Goal: Information Seeking & Learning: Understand process/instructions

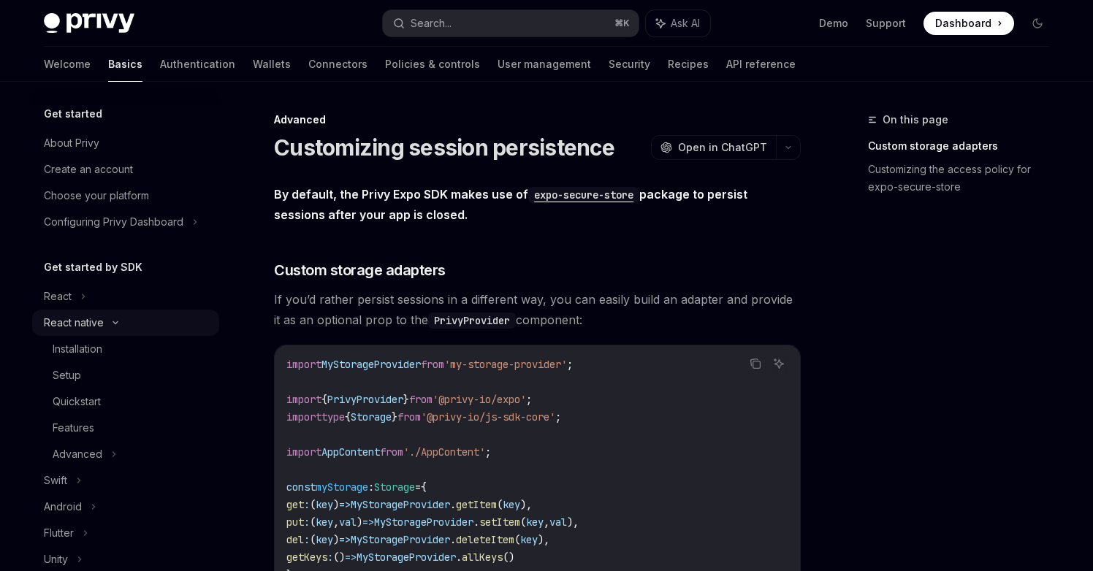
click at [98, 326] on div "React native" at bounding box center [74, 323] width 60 height 18
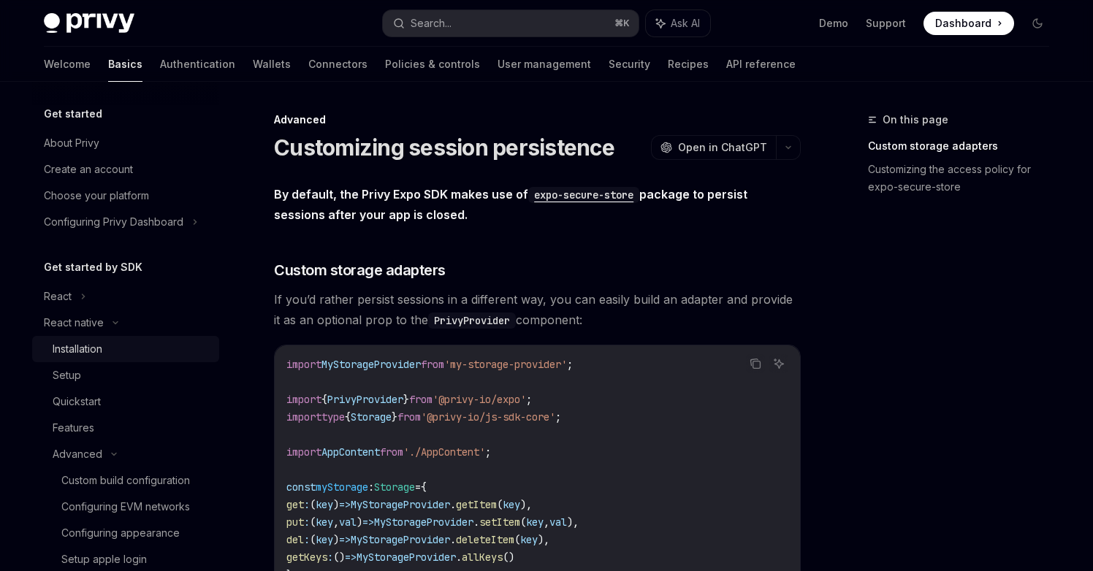
click at [94, 338] on link "Installation" at bounding box center [125, 349] width 187 height 26
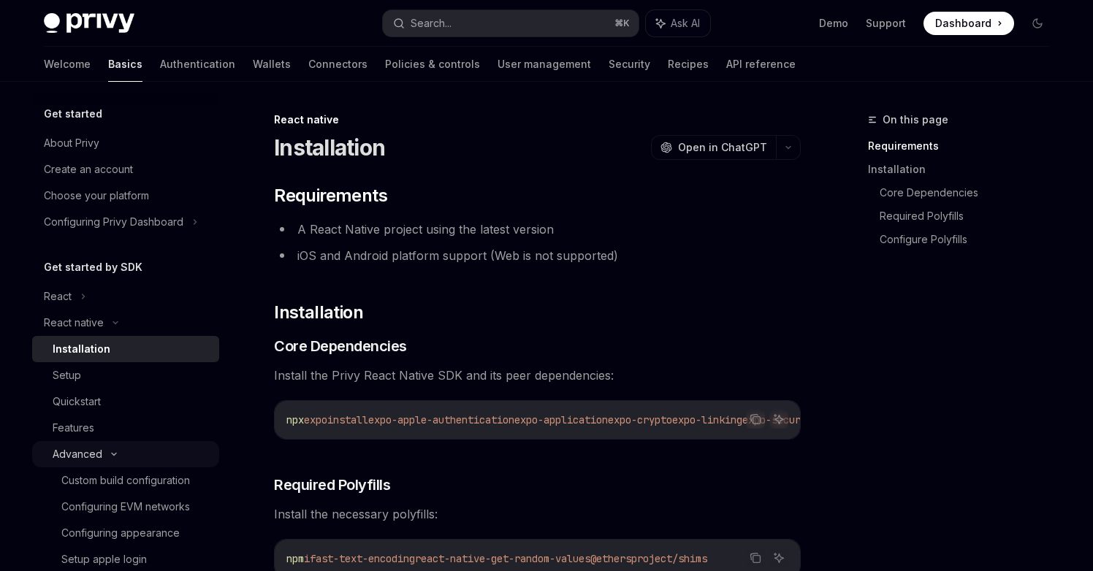
click at [102, 455] on div "Advanced" at bounding box center [125, 454] width 187 height 26
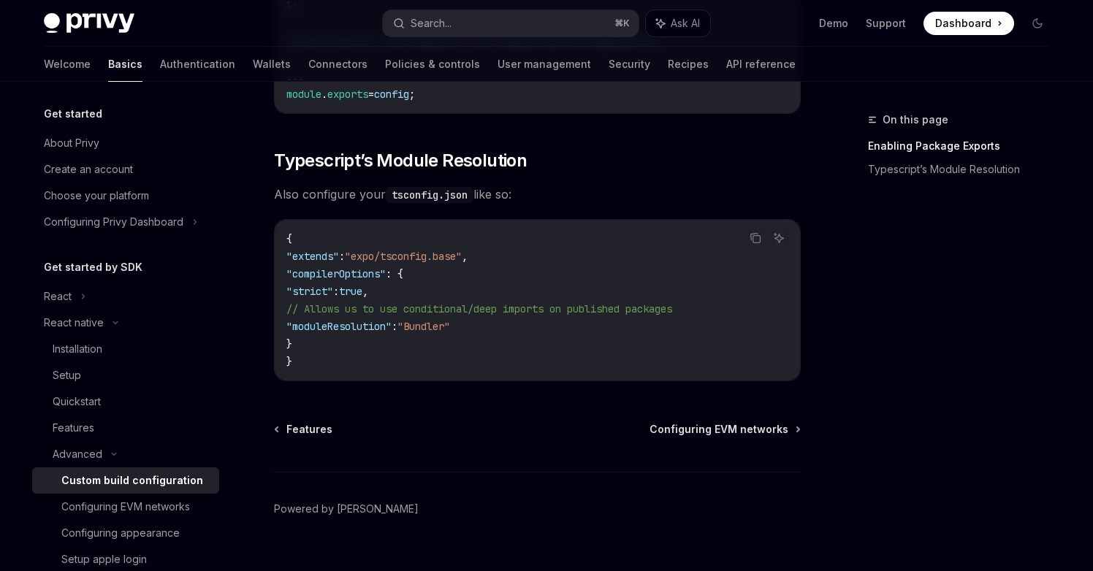
scroll to position [1388, 0]
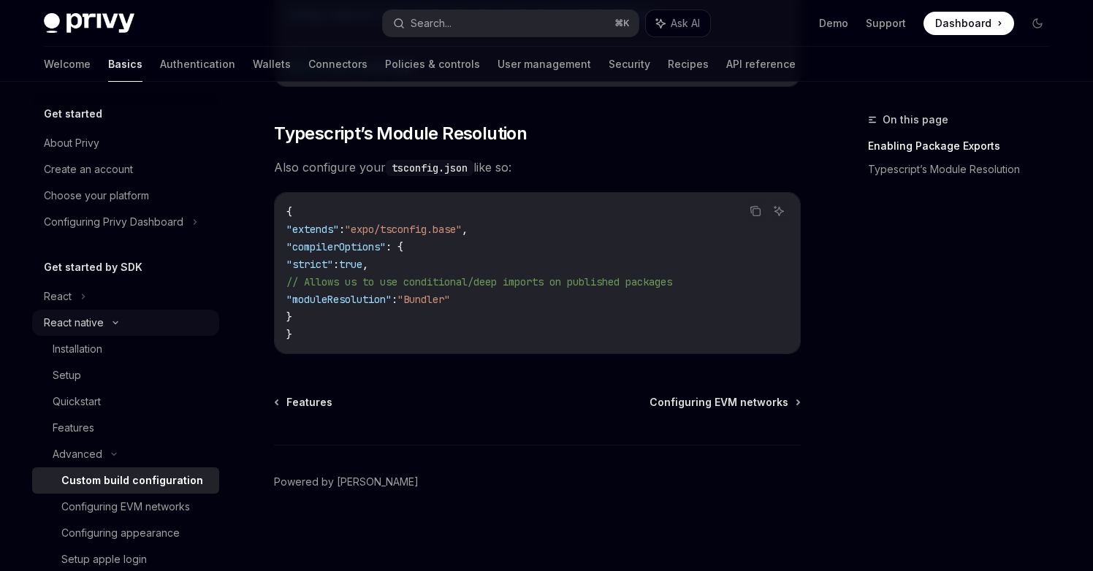
click at [60, 319] on div "React native" at bounding box center [74, 323] width 60 height 18
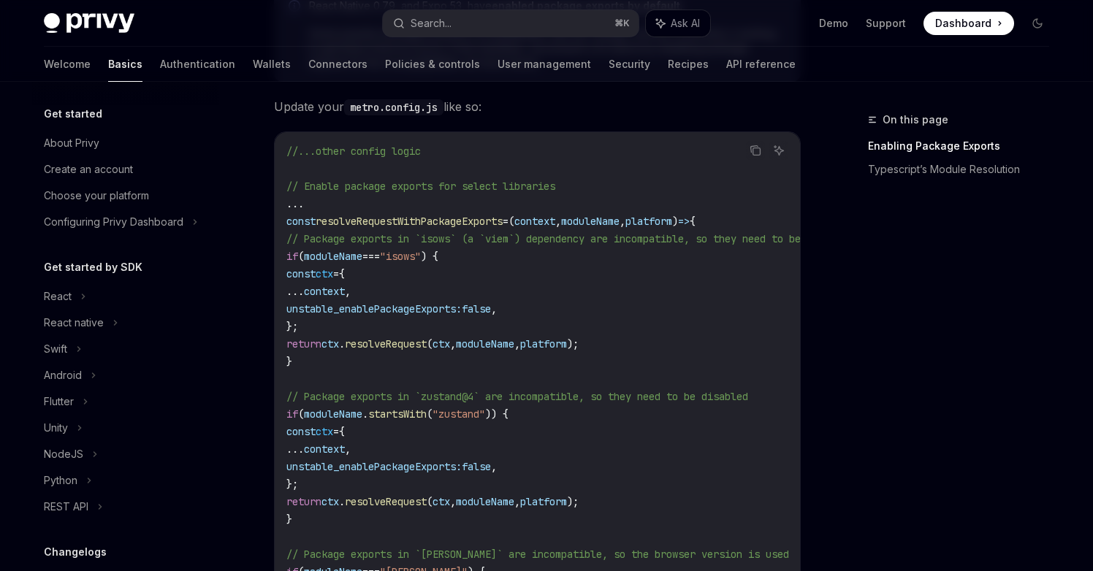
scroll to position [0, 0]
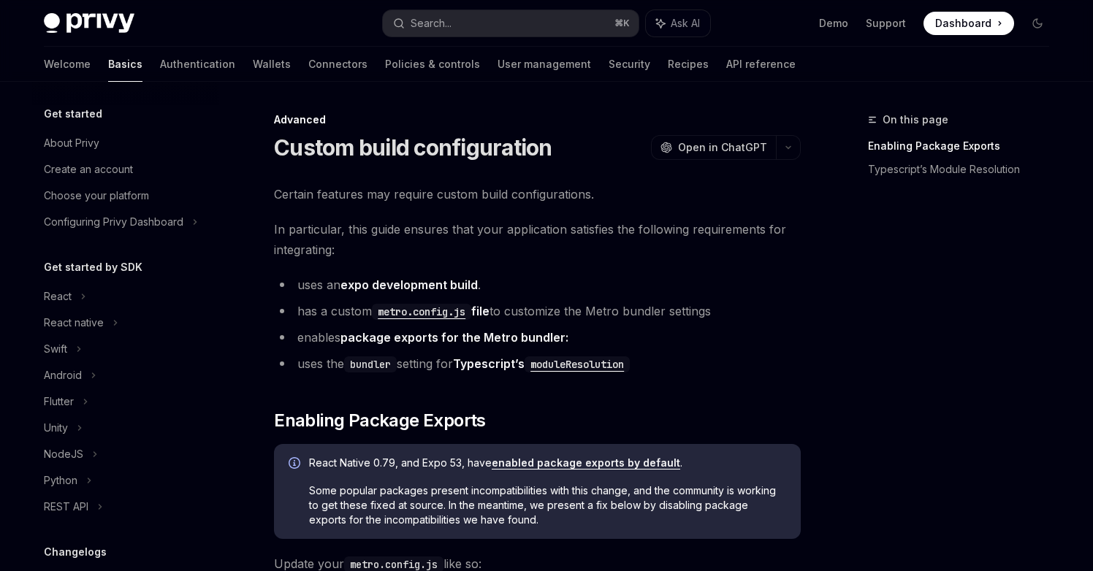
click at [969, 303] on div "On this page Enabling Package Exports Typescript’s Module Resolution" at bounding box center [950, 341] width 222 height 460
click at [152, 314] on div "React native" at bounding box center [125, 323] width 187 height 26
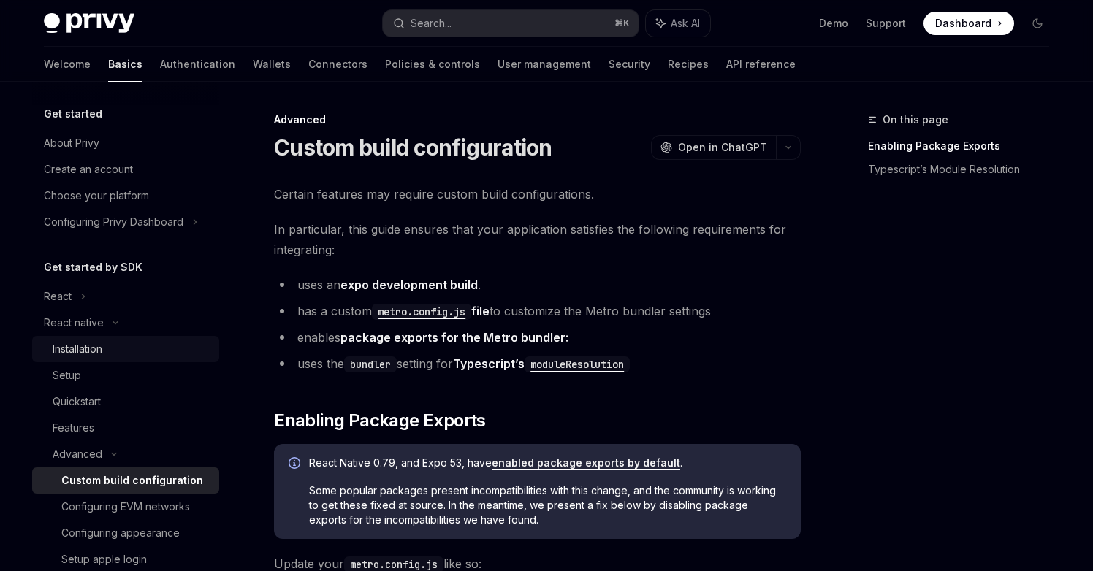
click at [117, 349] on div "Installation" at bounding box center [132, 349] width 158 height 18
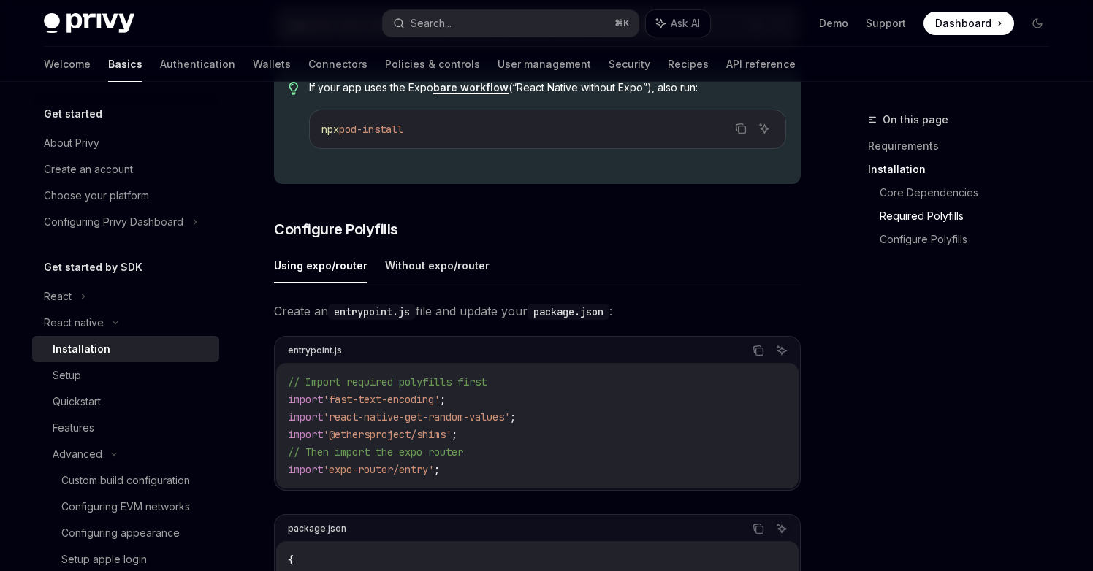
scroll to position [555, 0]
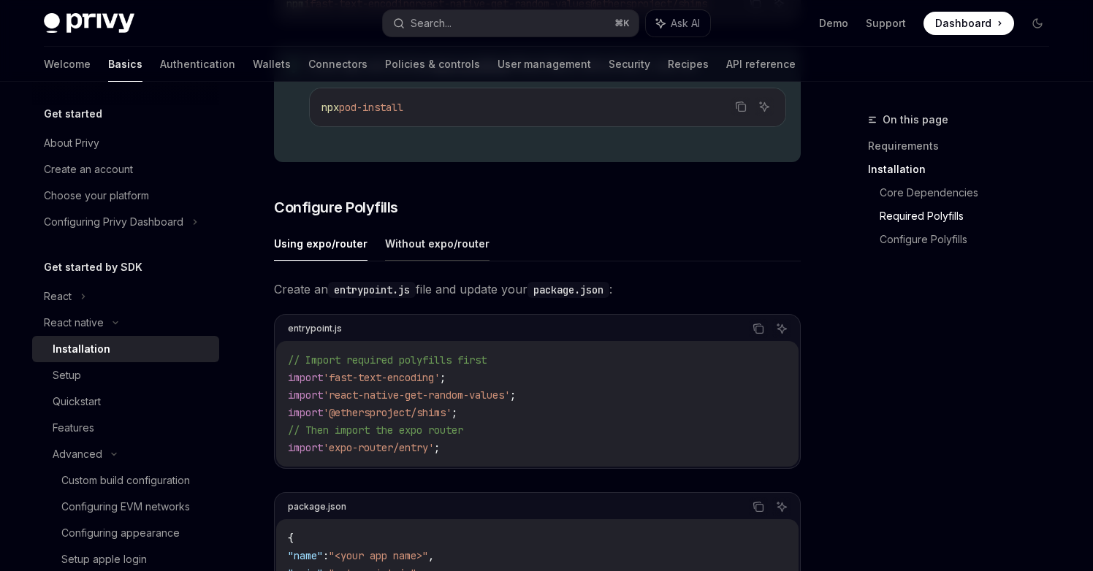
click at [455, 245] on button "Without expo/router" at bounding box center [437, 243] width 104 height 34
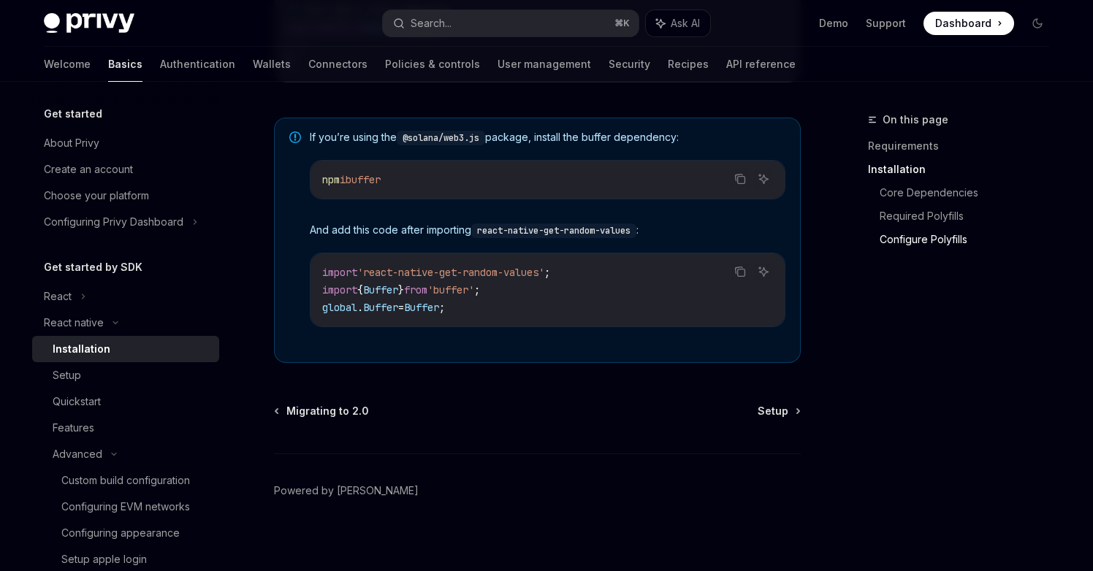
scroll to position [1033, 0]
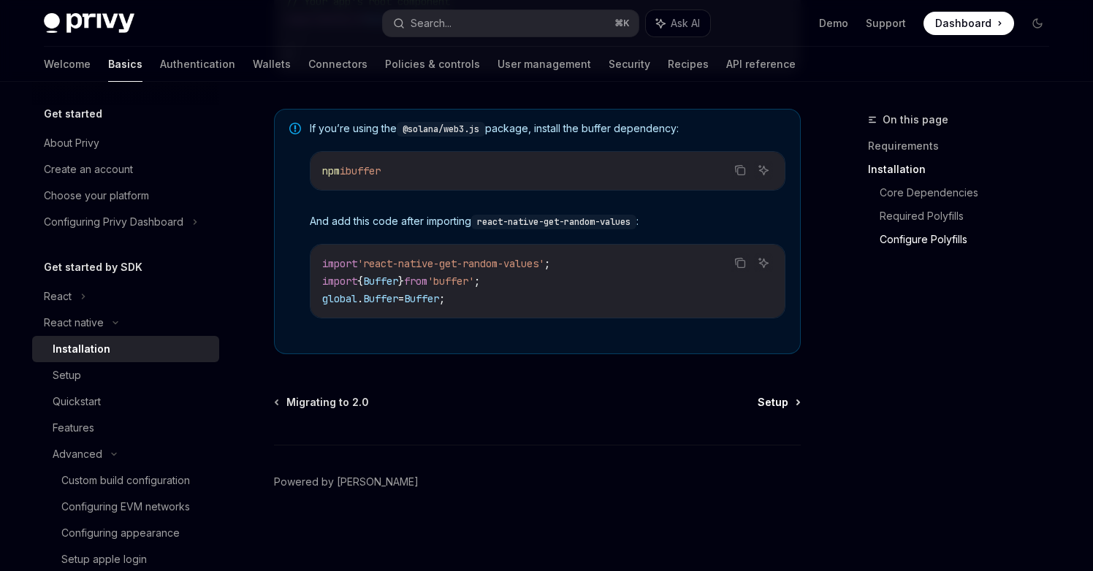
click at [777, 400] on span "Setup" at bounding box center [773, 402] width 31 height 15
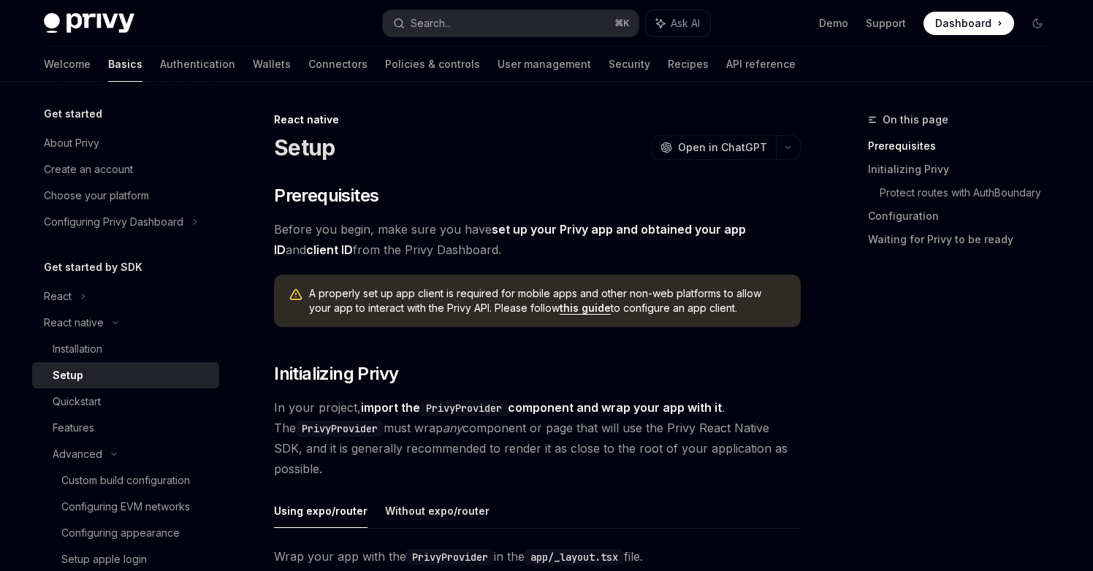
click at [682, 231] on link "set up your Privy app and obtained your app ID" at bounding box center [510, 240] width 472 height 36
click at [560, 309] on link "this guide" at bounding box center [585, 308] width 51 height 13
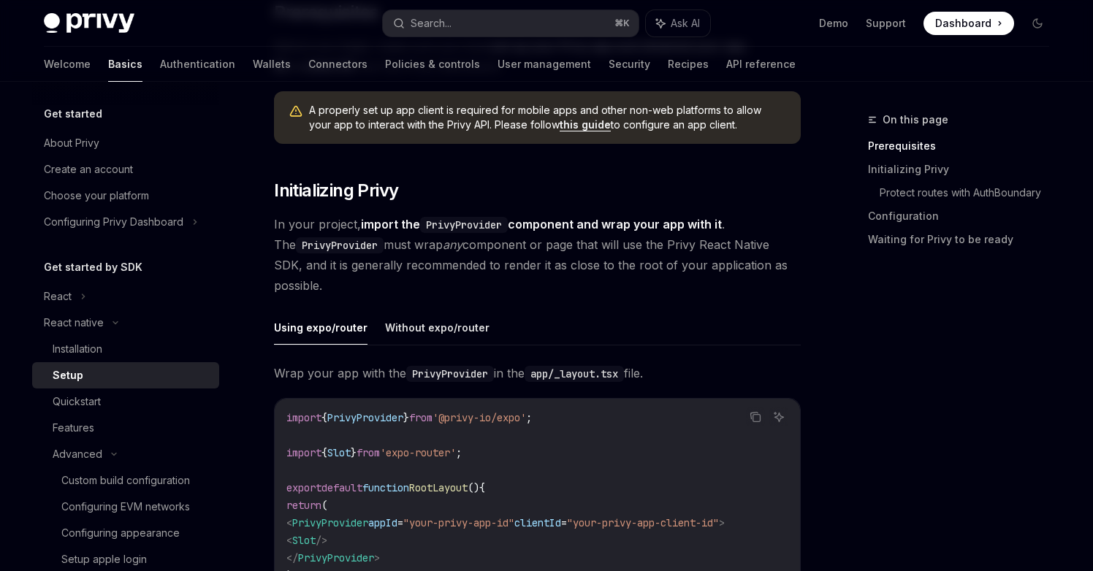
scroll to position [201, 0]
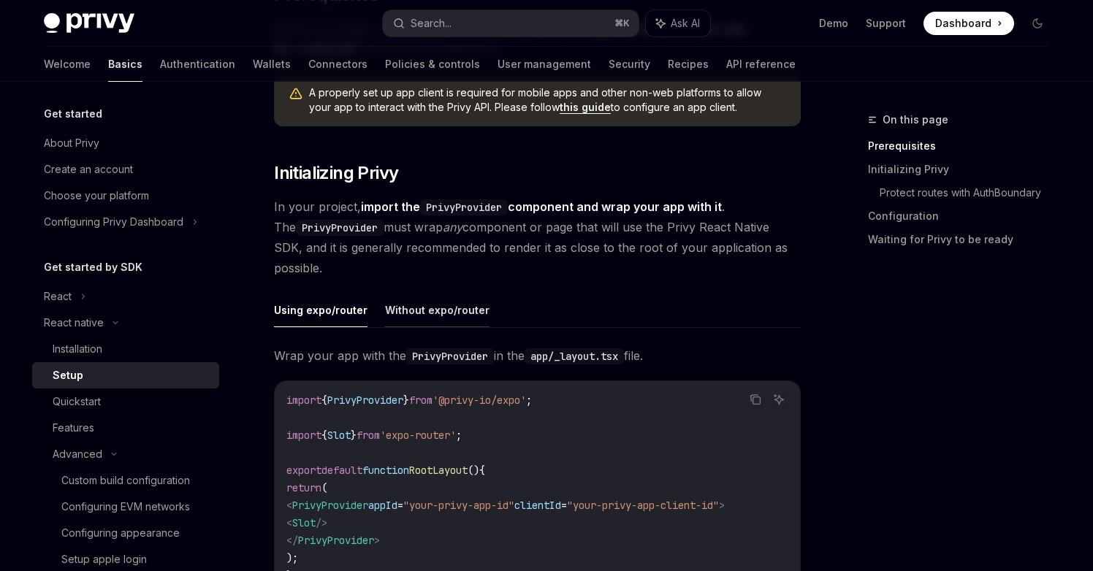
click at [441, 315] on button "Without expo/router" at bounding box center [437, 310] width 104 height 34
type textarea "*"
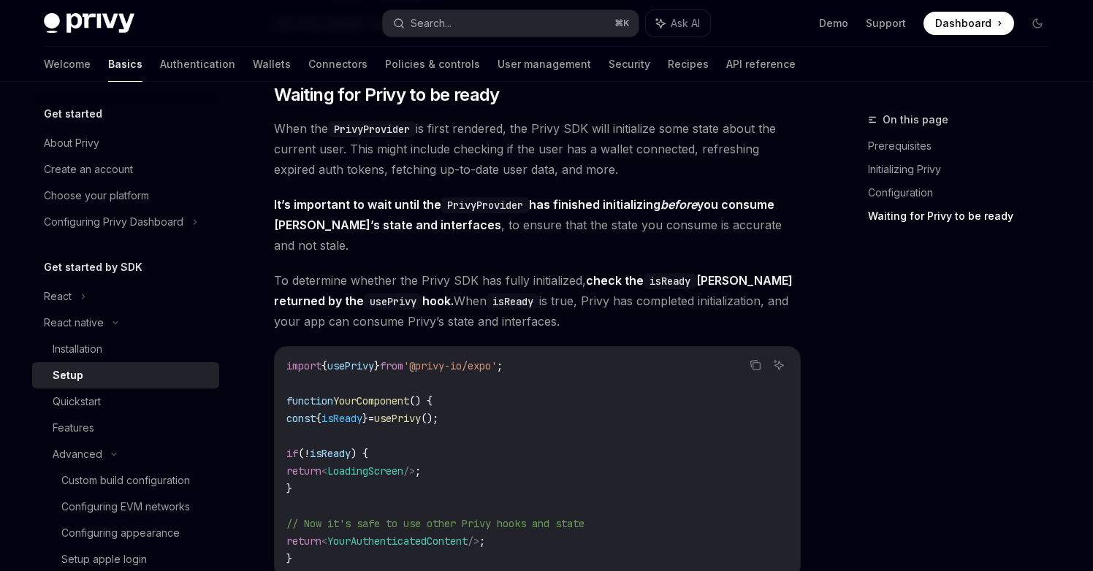
scroll to position [1029, 0]
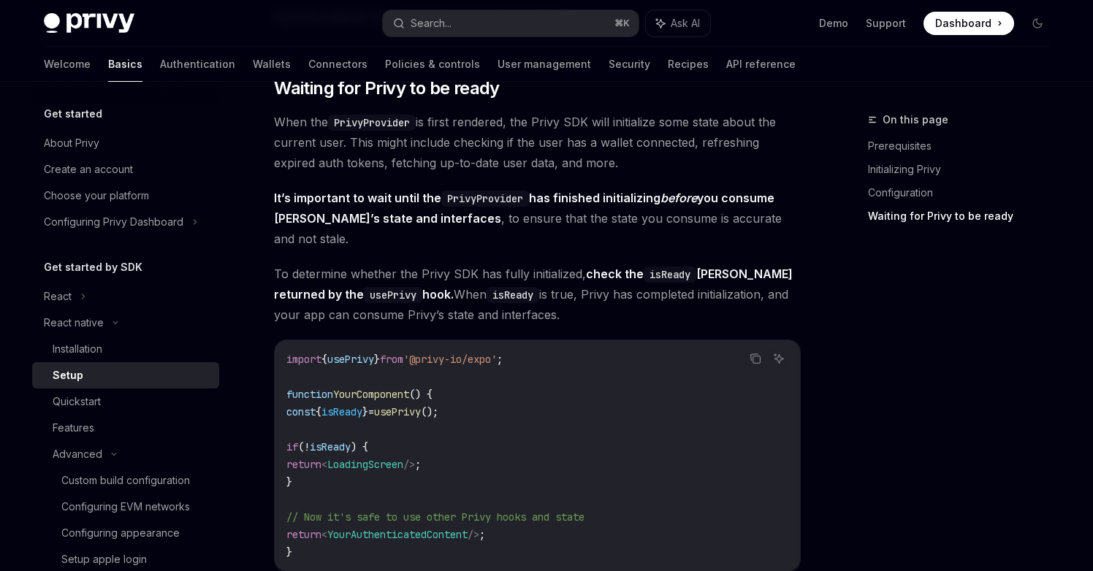
drag, startPoint x: 287, startPoint y: 203, endPoint x: 473, endPoint y: 208, distance: 186.4
click at [473, 208] on strong "It’s important to wait until the PrivyProvider has finished initializing before…" at bounding box center [524, 208] width 500 height 35
click at [535, 202] on strong "It’s important to wait until the PrivyProvider has finished initializing before…" at bounding box center [524, 208] width 500 height 35
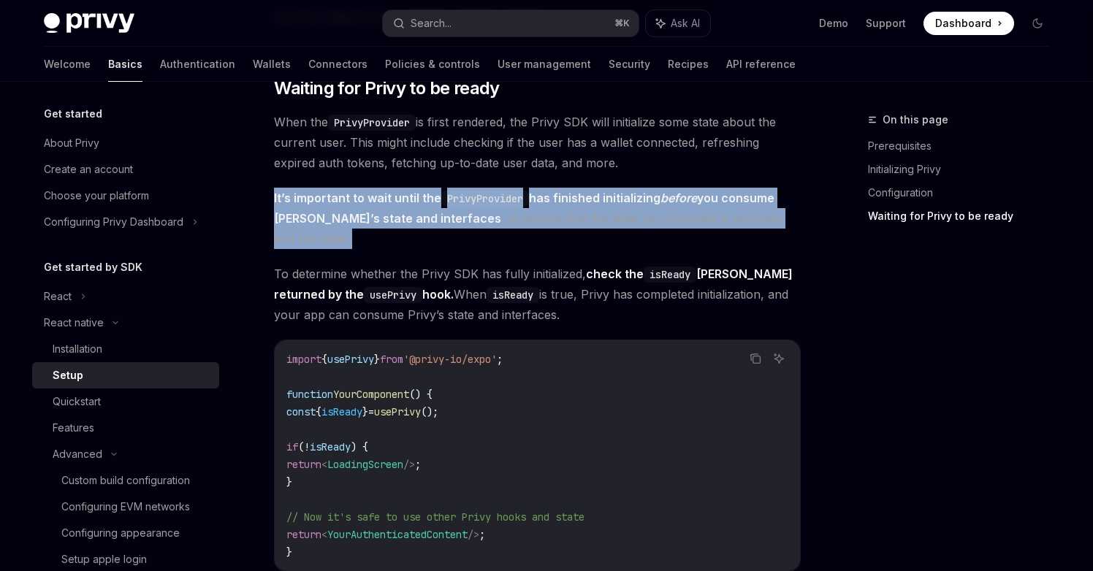
click at [535, 202] on strong "It’s important to wait until the PrivyProvider has finished initializing before…" at bounding box center [524, 208] width 500 height 35
click at [529, 207] on code "PrivyProvider" at bounding box center [485, 199] width 88 height 16
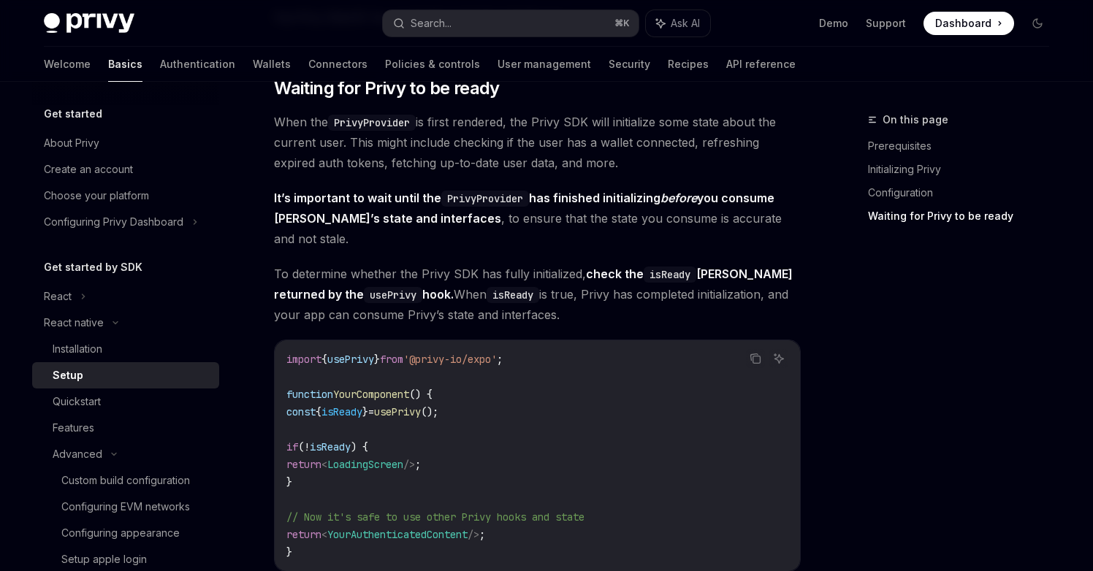
click at [573, 207] on strong "It’s important to wait until the PrivyProvider has finished initializing before…" at bounding box center [524, 208] width 500 height 35
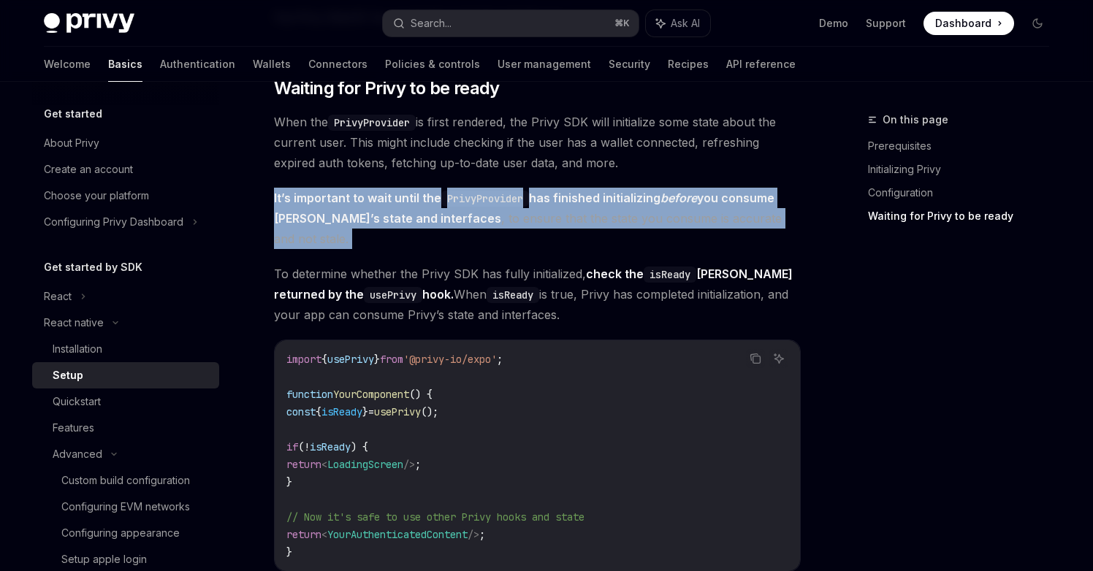
click at [573, 207] on strong "It’s important to wait until the PrivyProvider has finished initializing before…" at bounding box center [524, 208] width 500 height 35
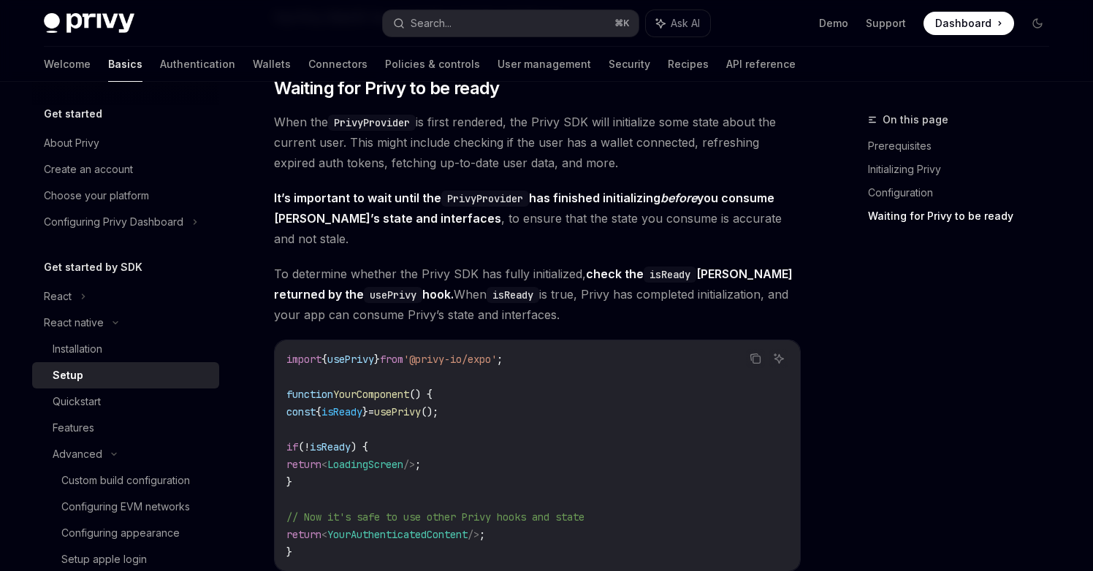
click at [335, 264] on span "To determine whether the Privy SDK has fully initialized, check the isReady Boo…" at bounding box center [537, 294] width 527 height 61
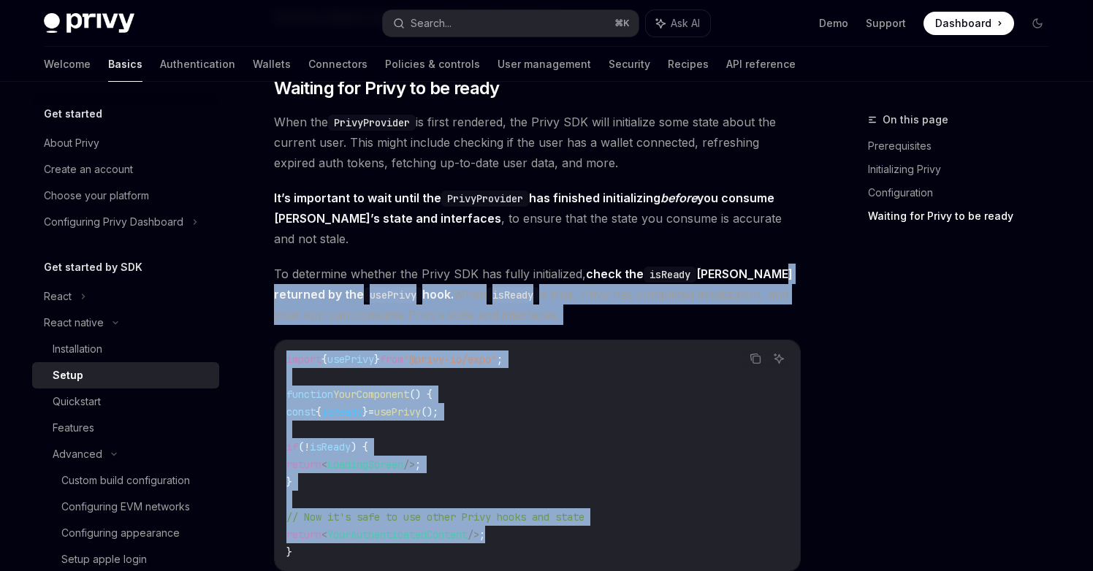
drag, startPoint x: 769, startPoint y: 256, endPoint x: 705, endPoint y: 523, distance: 274.8
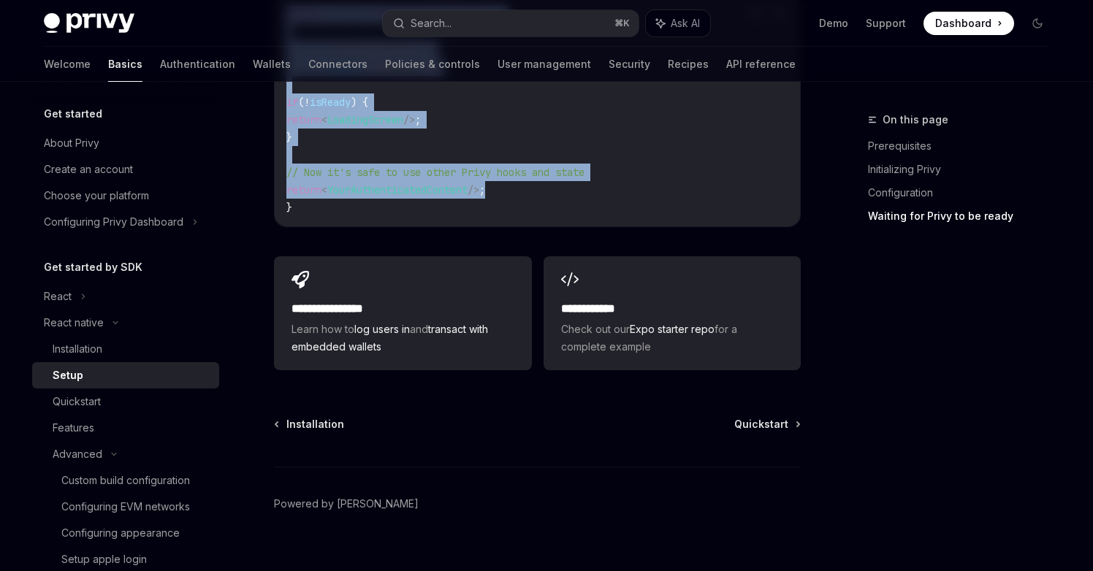
scroll to position [1372, 0]
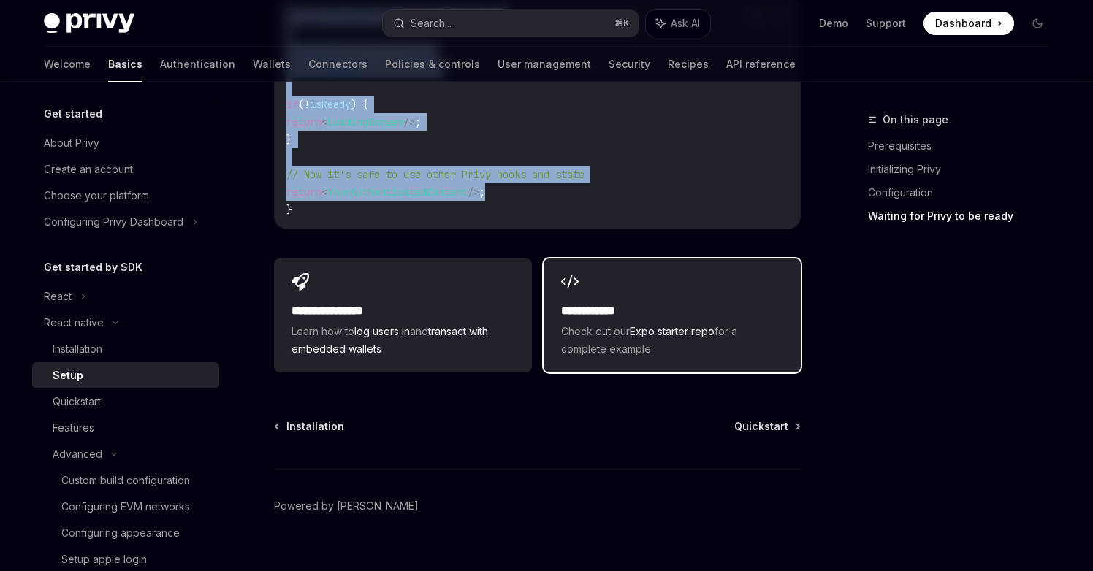
click at [649, 302] on h2 "**********" at bounding box center [672, 311] width 222 height 18
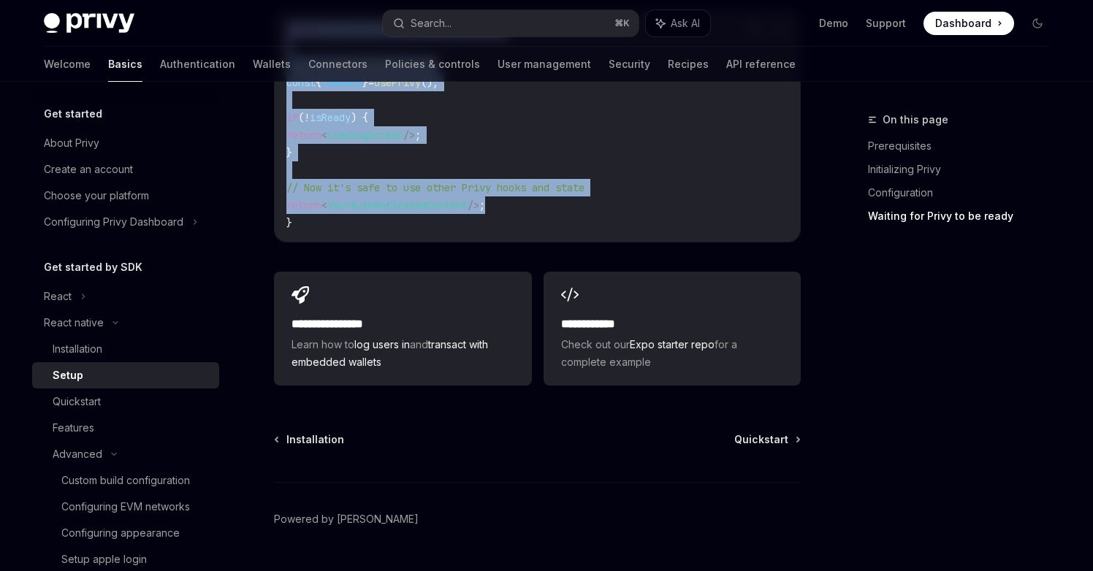
scroll to position [1349, 0]
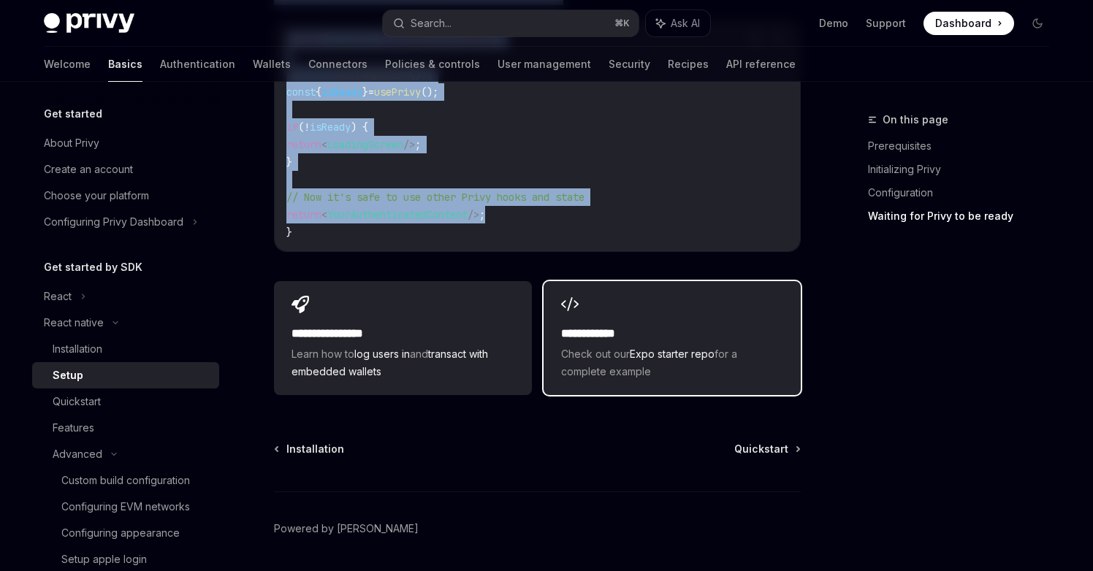
click at [697, 348] on link "Expo starter repo" at bounding box center [672, 354] width 85 height 12
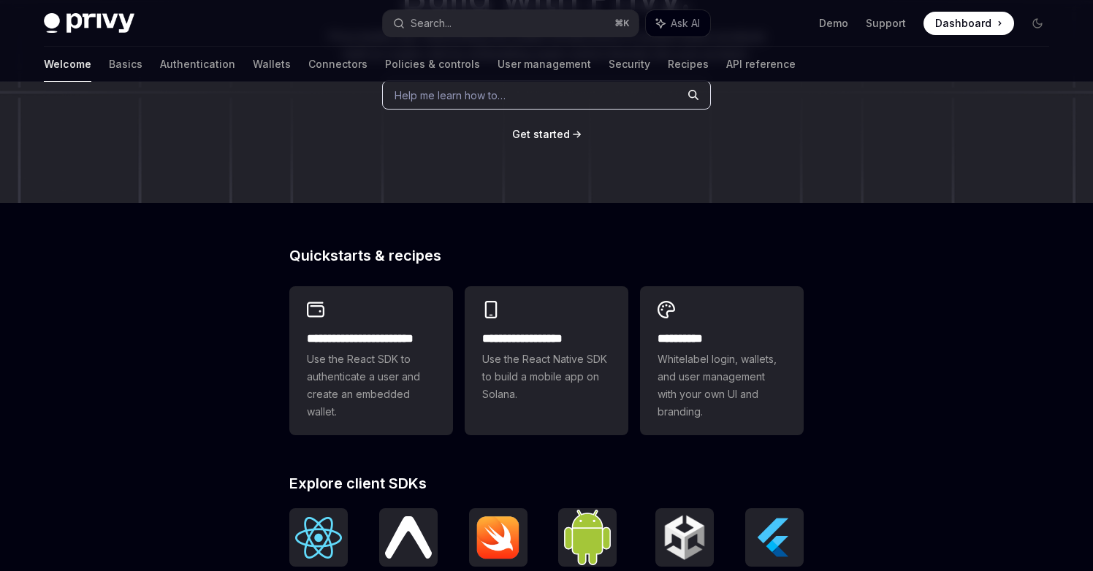
scroll to position [216, 0]
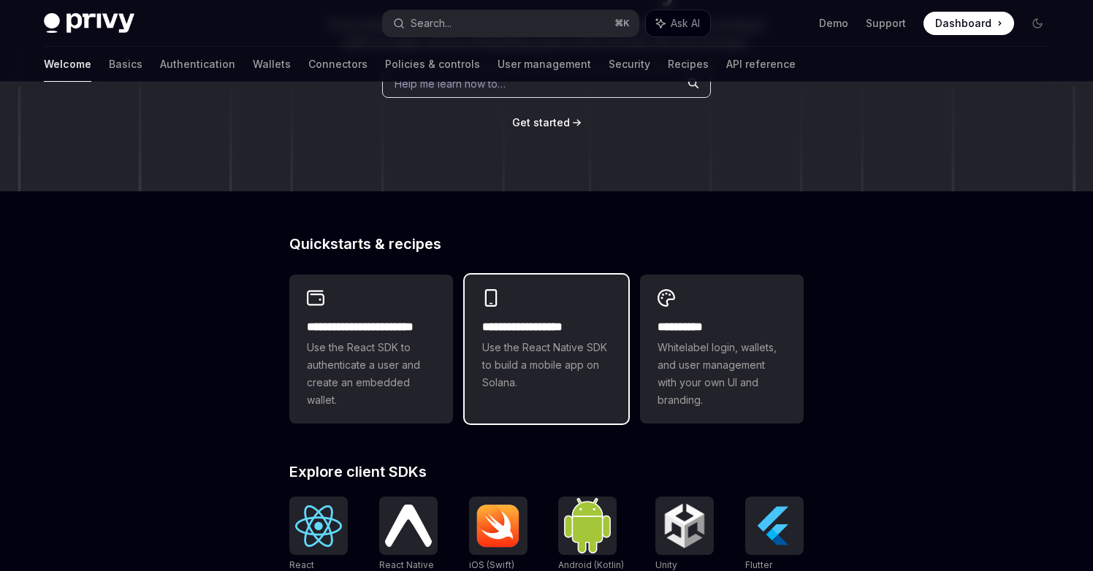
click at [556, 342] on span "Use the React Native SDK to build a mobile app on Solana." at bounding box center [546, 365] width 129 height 53
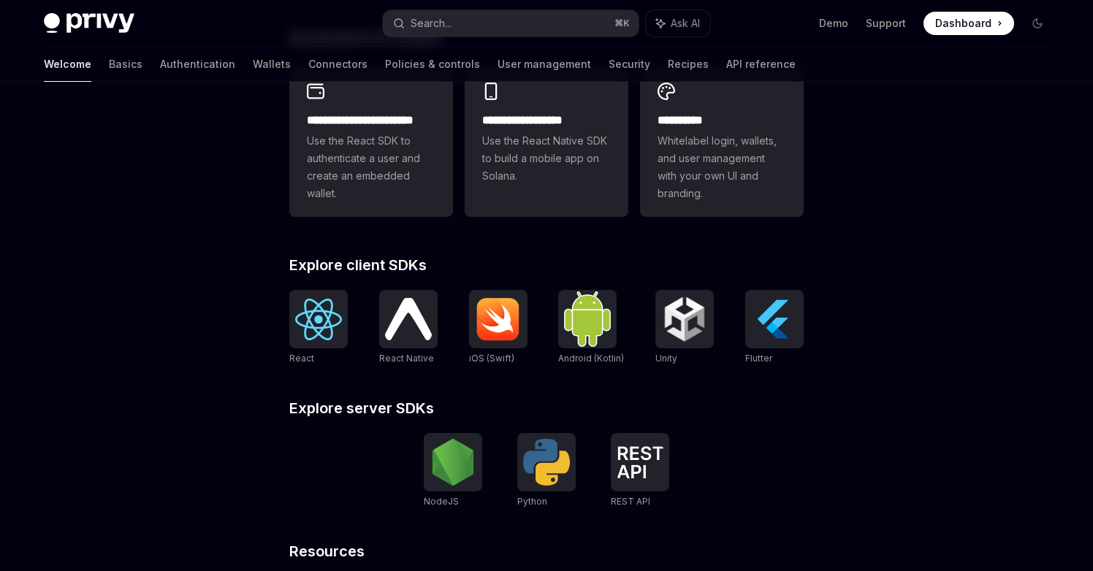
scroll to position [424, 0]
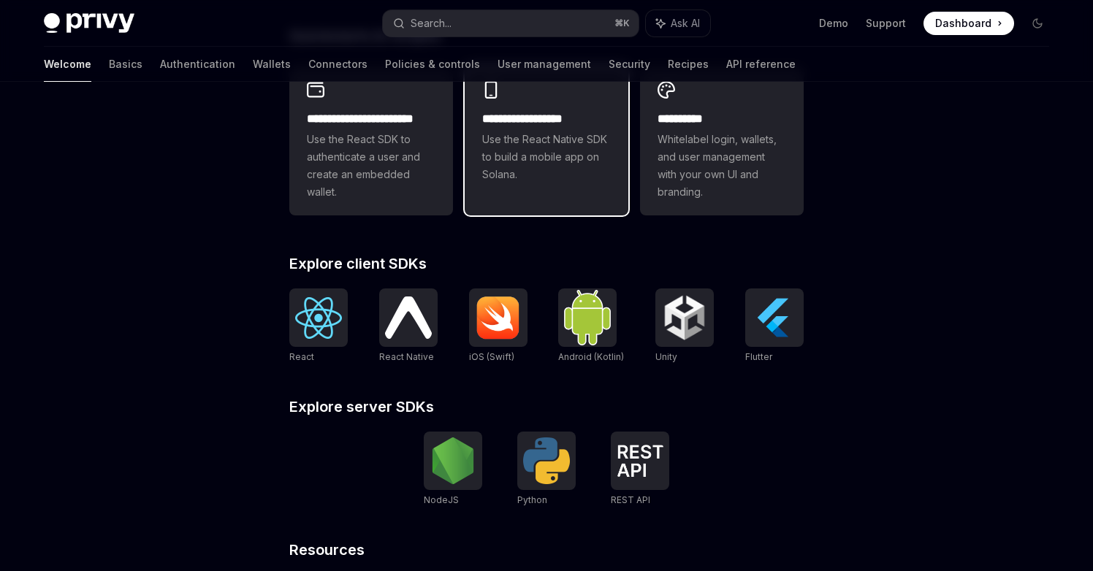
click at [543, 122] on h2 "**********" at bounding box center [546, 119] width 129 height 18
type textarea "*"
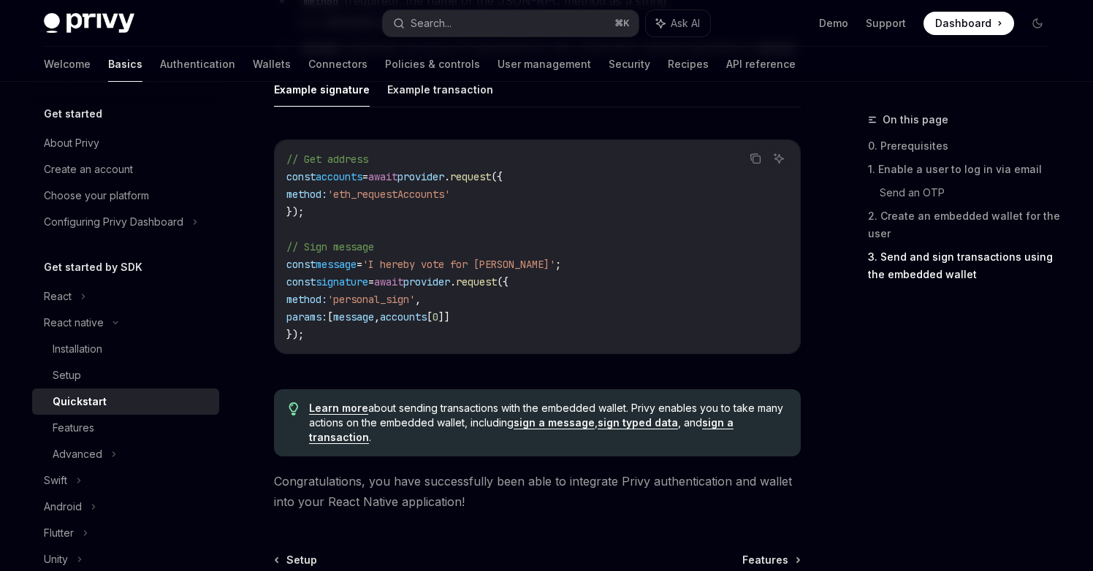
scroll to position [2283, 0]
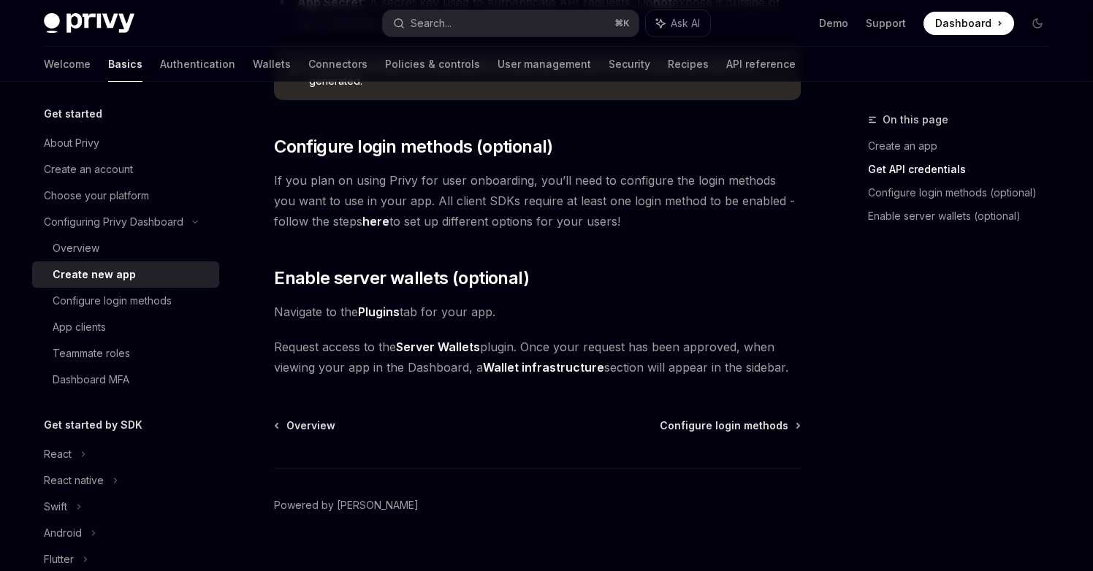
scroll to position [576, 0]
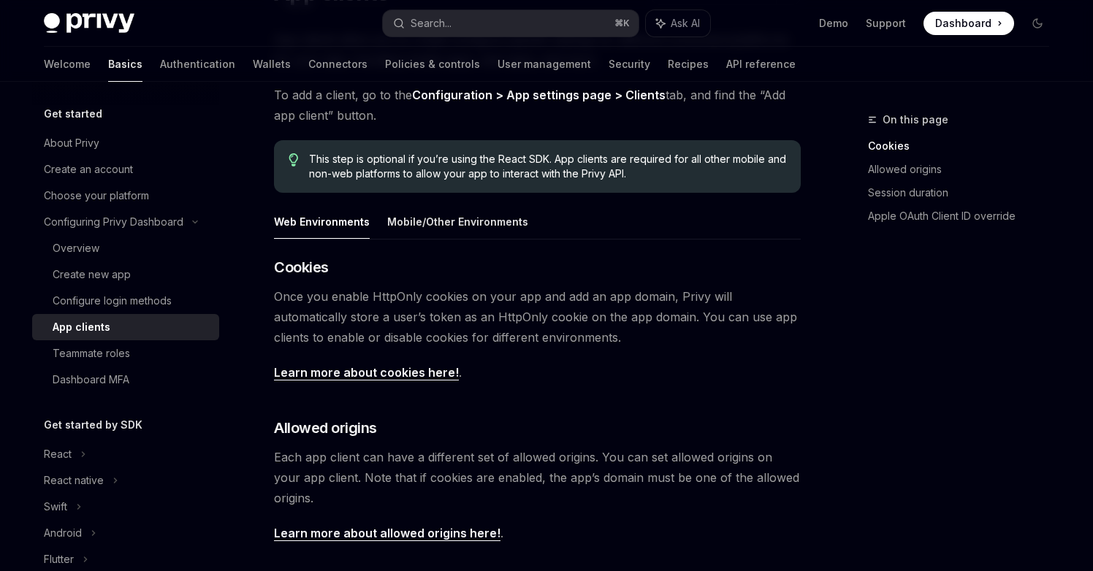
scroll to position [144, 0]
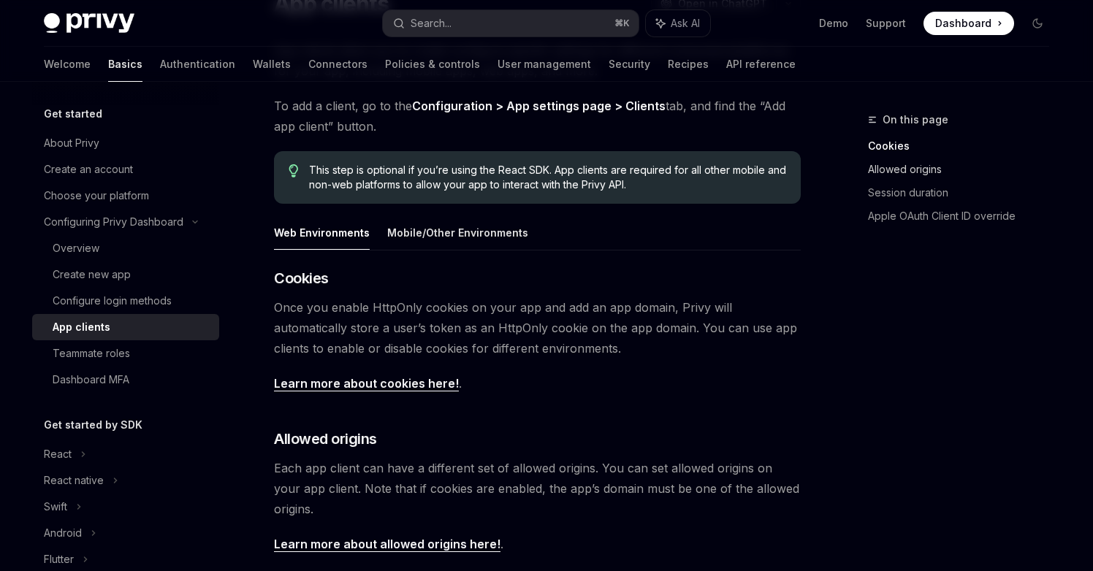
click at [895, 166] on link "Allowed origins" at bounding box center [964, 169] width 193 height 23
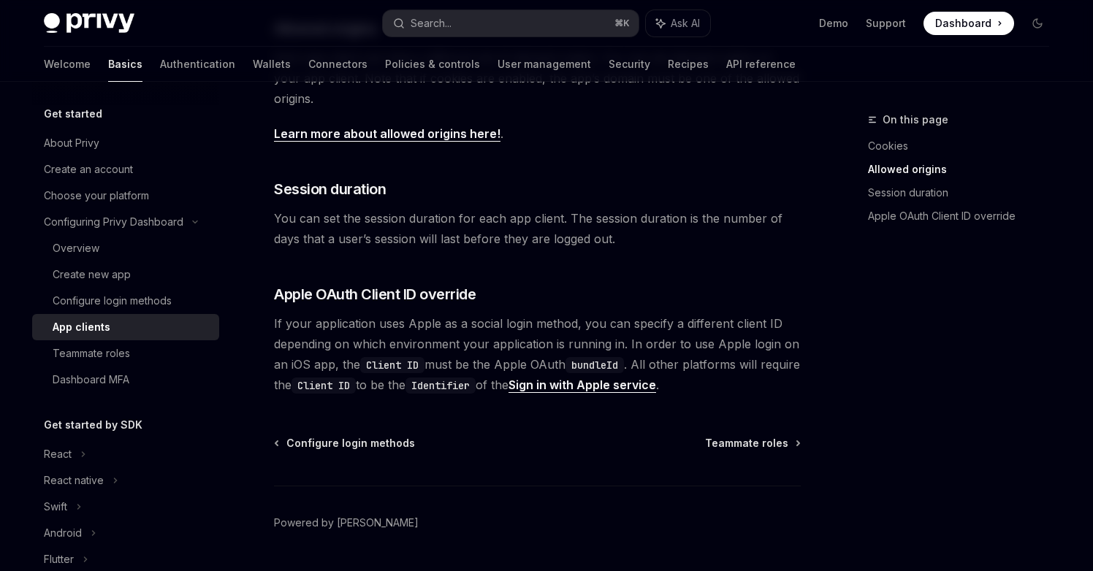
scroll to position [595, 0]
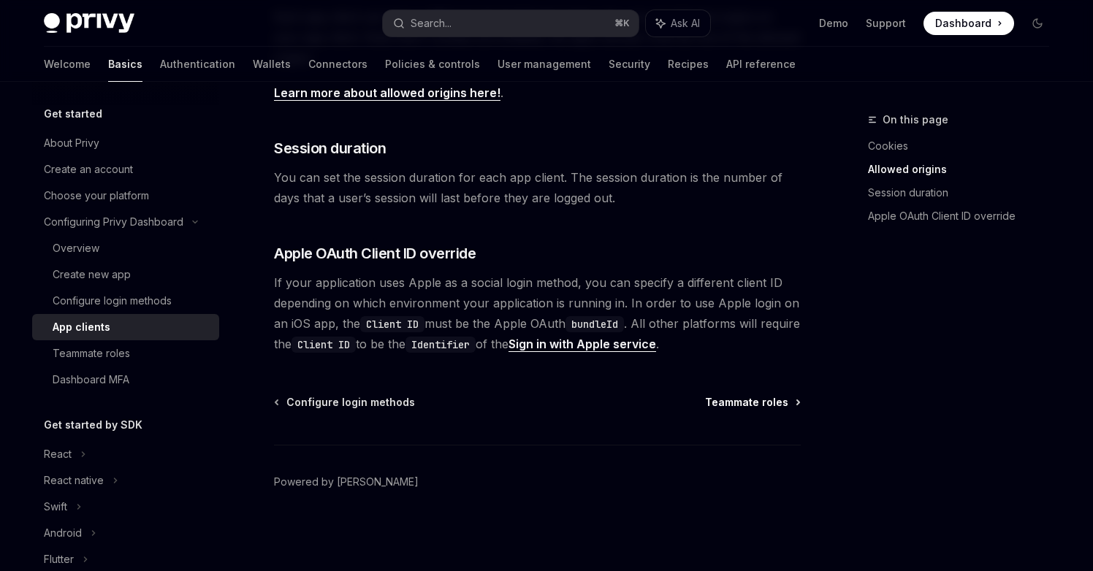
click at [790, 400] on link "Teammate roles" at bounding box center [752, 402] width 94 height 15
type textarea "*"
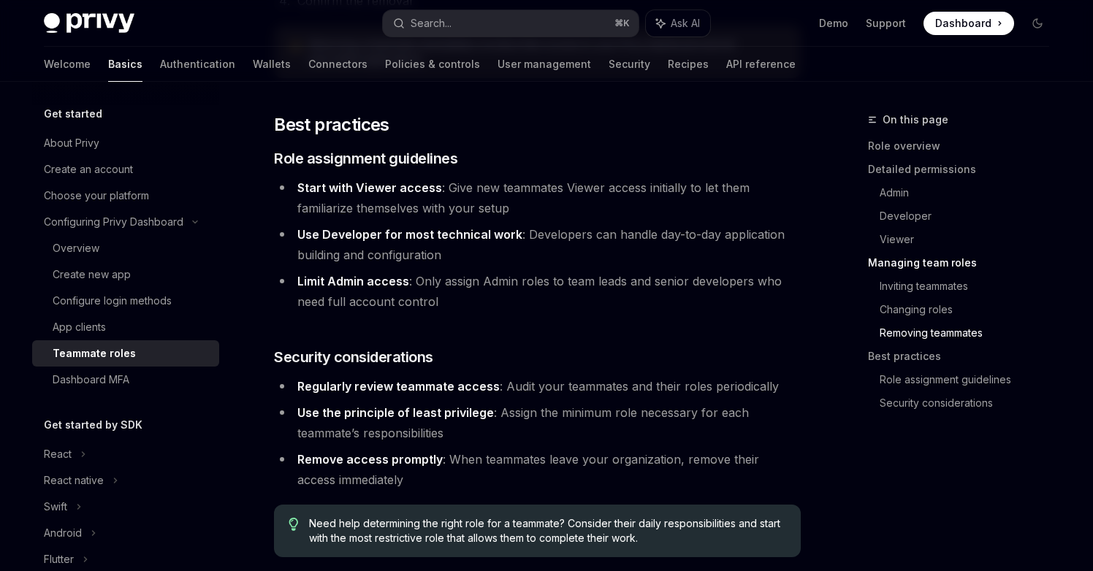
scroll to position [2645, 0]
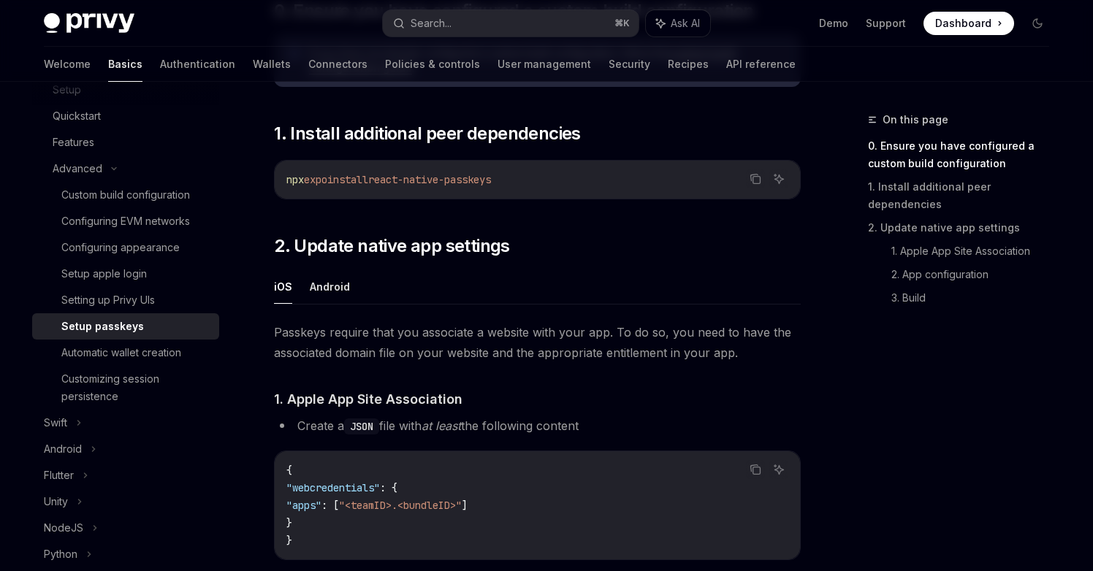
scroll to position [281, 0]
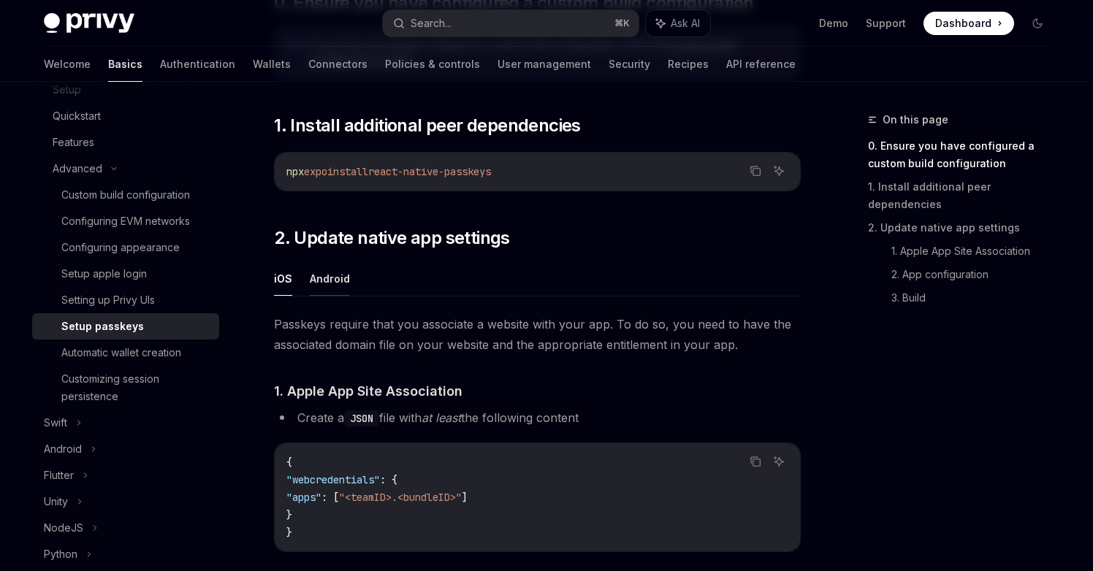
click at [346, 281] on button "Android" at bounding box center [330, 279] width 40 height 34
type textarea "*"
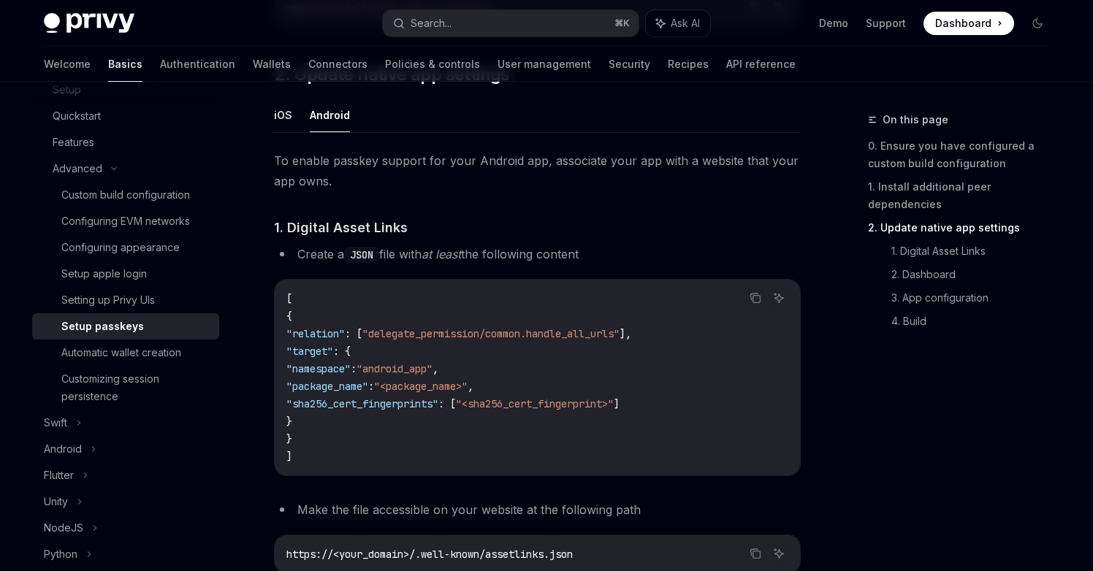
scroll to position [450, 0]
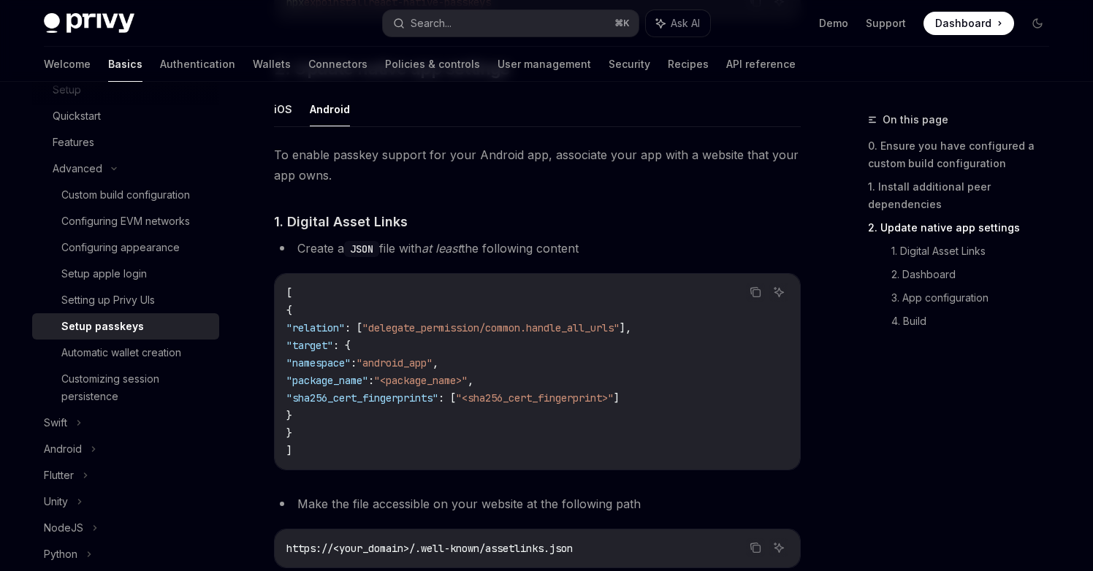
click at [659, 158] on span "To enable passkey support for your Android app, associate your app with a websi…" at bounding box center [537, 165] width 527 height 41
drag, startPoint x: 670, startPoint y: 158, endPoint x: 546, endPoint y: 172, distance: 124.3
click at [546, 172] on span "To enable passkey support for your Android app, associate your app with a websi…" at bounding box center [537, 165] width 527 height 41
click at [518, 184] on span "To enable passkey support for your Android app, associate your app with a websi…" at bounding box center [537, 165] width 527 height 41
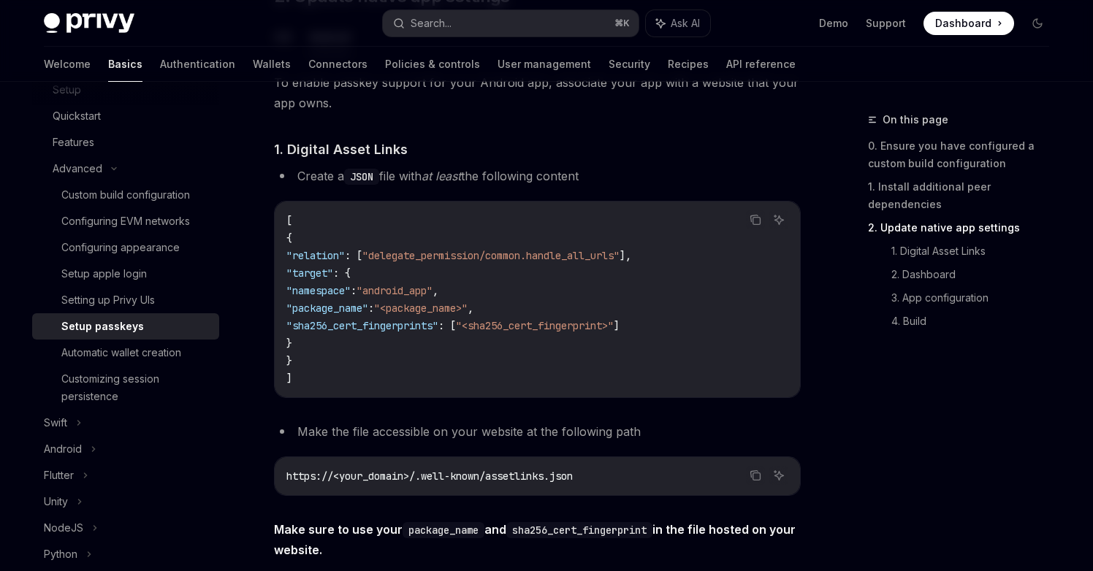
scroll to position [527, 0]
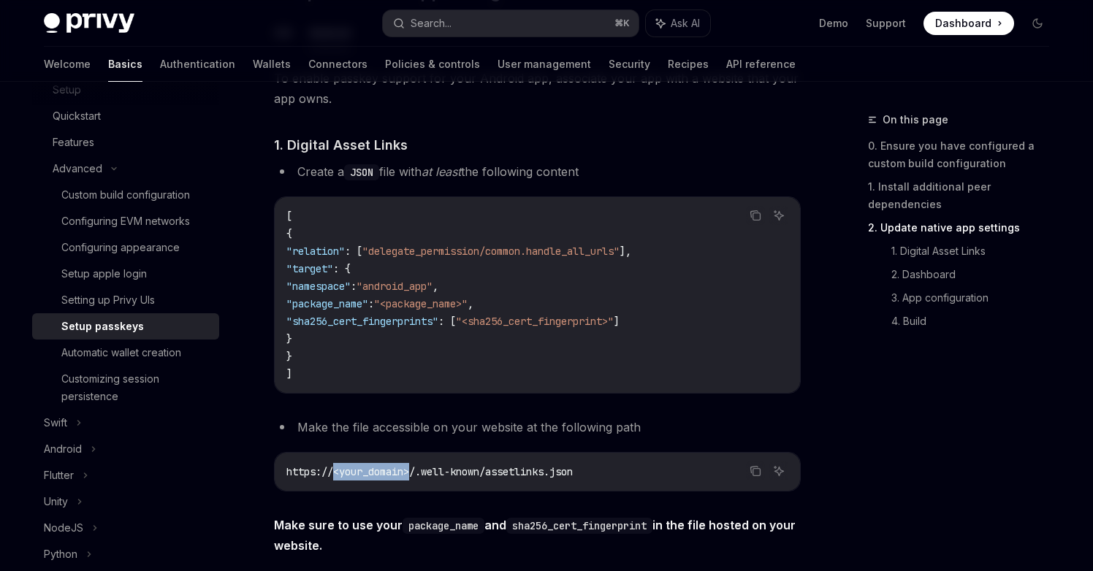
drag, startPoint x: 338, startPoint y: 476, endPoint x: 416, endPoint y: 477, distance: 77.4
click at [416, 477] on span "https://<your_domain>/.well-known/assetlinks.json" at bounding box center [429, 471] width 286 height 13
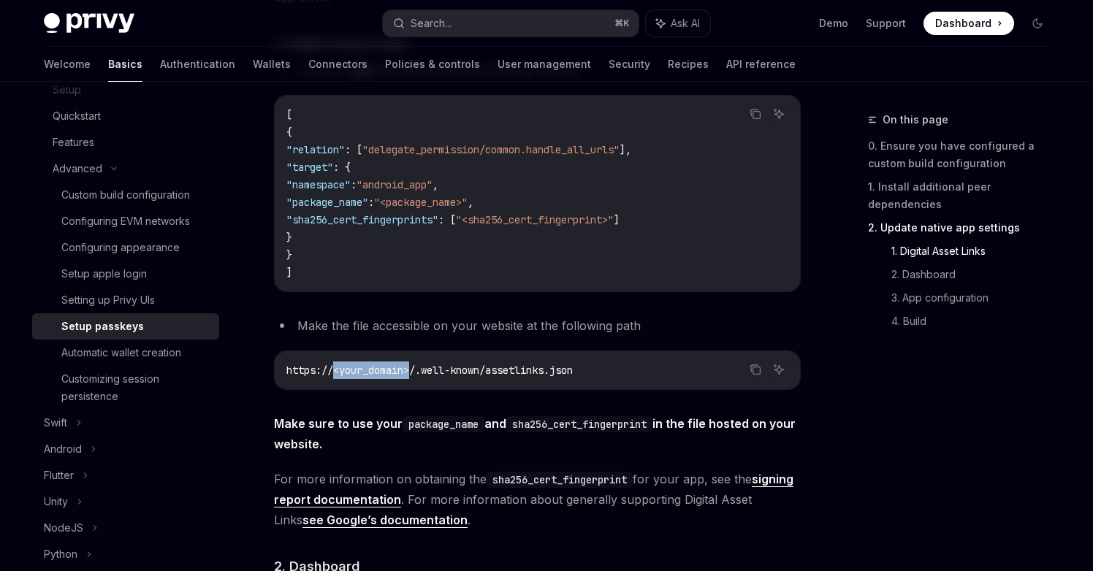
scroll to position [640, 0]
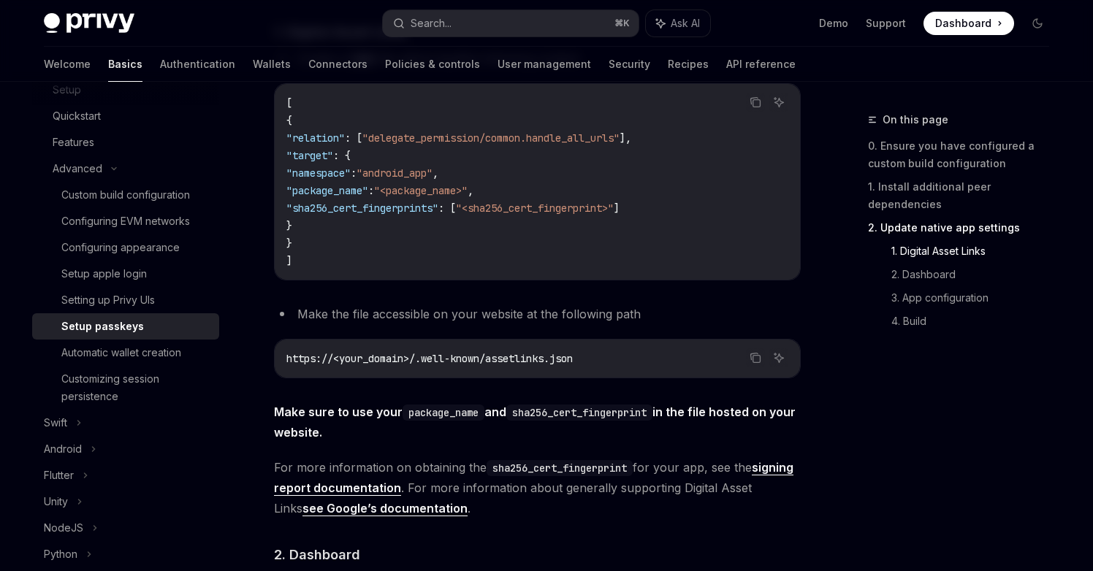
click at [419, 359] on span "https://<your_domain>/.well-known/assetlinks.json" at bounding box center [429, 358] width 286 height 13
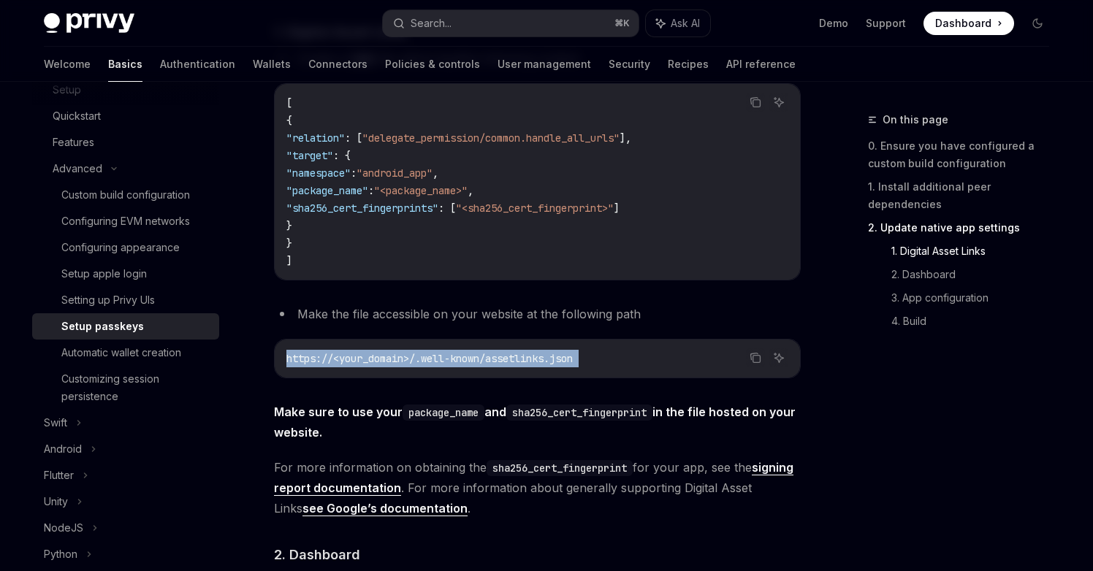
click at [419, 359] on span "https://<your_domain>/.well-known/assetlinks.json" at bounding box center [429, 358] width 286 height 13
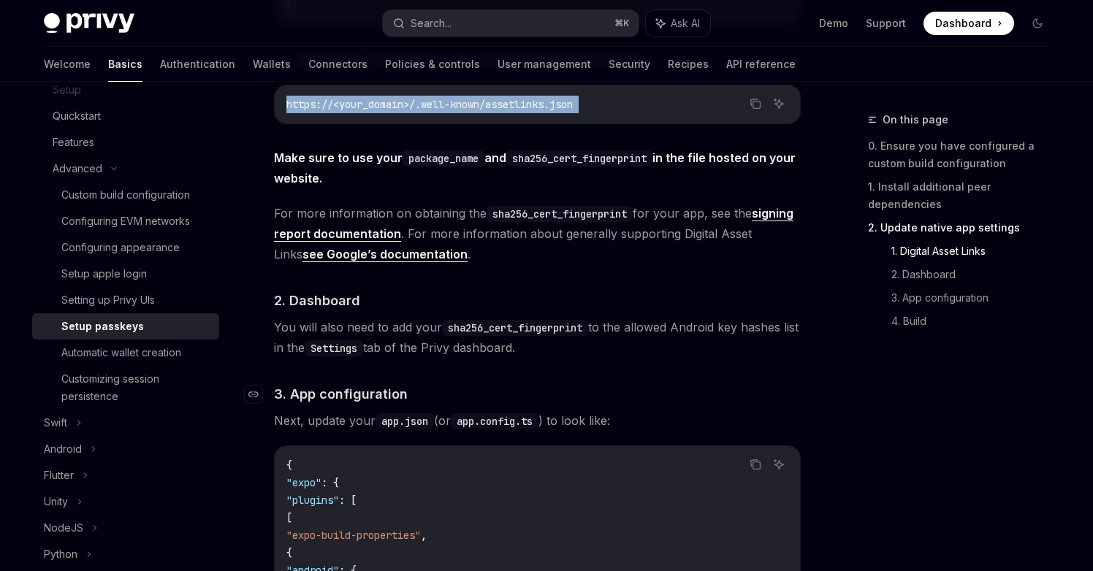
scroll to position [891, 0]
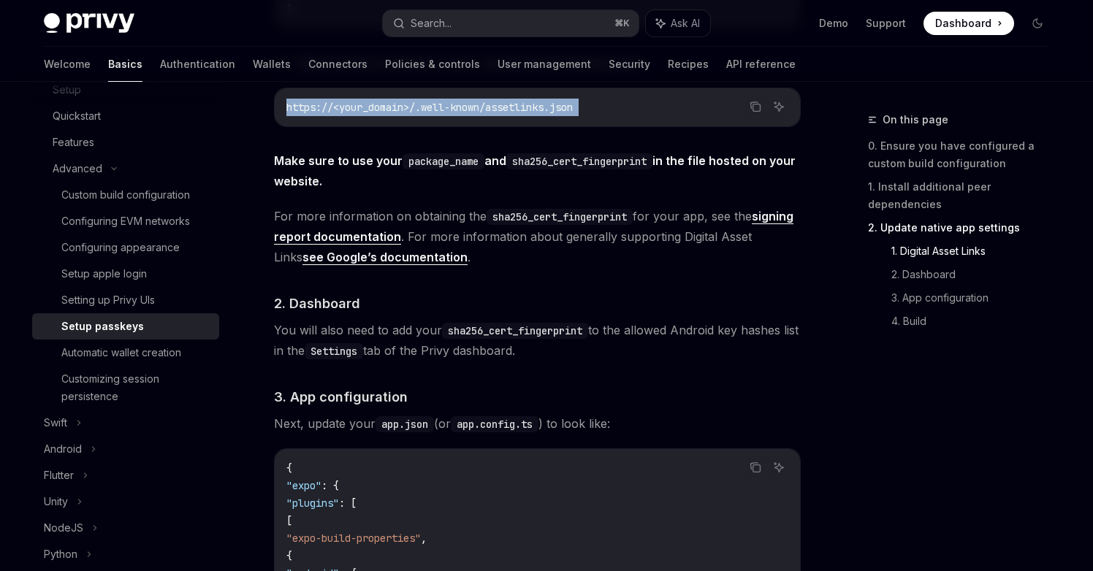
drag, startPoint x: 300, startPoint y: 327, endPoint x: 442, endPoint y: 335, distance: 142.6
click at [442, 334] on span "You will also need to add your sha256_cert_fingerprint to the allowed Android k…" at bounding box center [537, 340] width 527 height 41
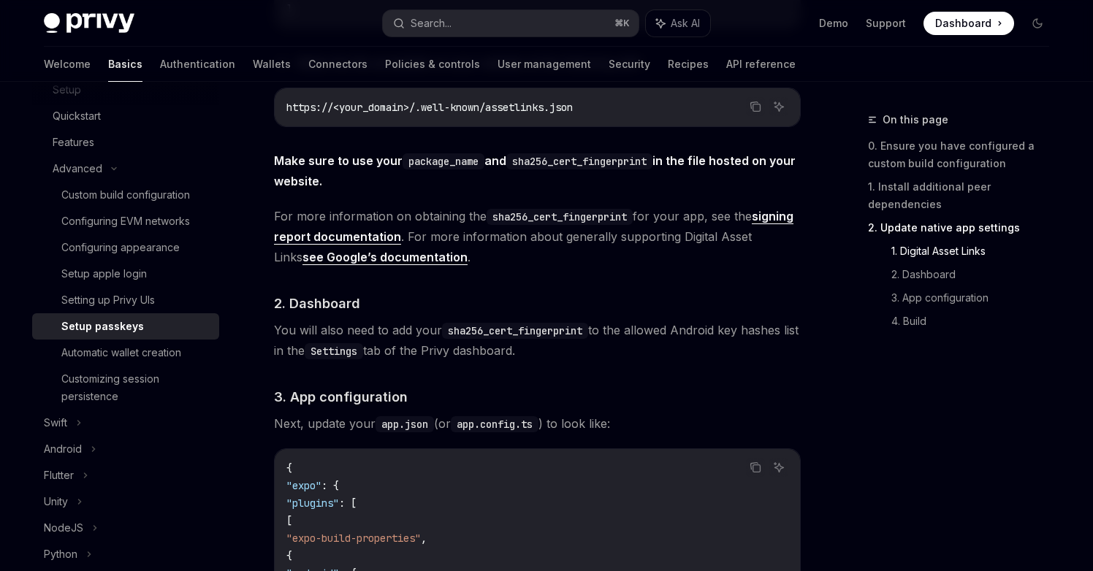
drag, startPoint x: 503, startPoint y: 346, endPoint x: 581, endPoint y: 365, distance: 80.4
click at [579, 366] on div "To enable passkey support for your Android app, associate your app with a websi…" at bounding box center [537, 293] width 527 height 1181
click at [414, 351] on span "You will also need to add your sha256_cert_fingerprint to the allowed Android k…" at bounding box center [537, 340] width 527 height 41
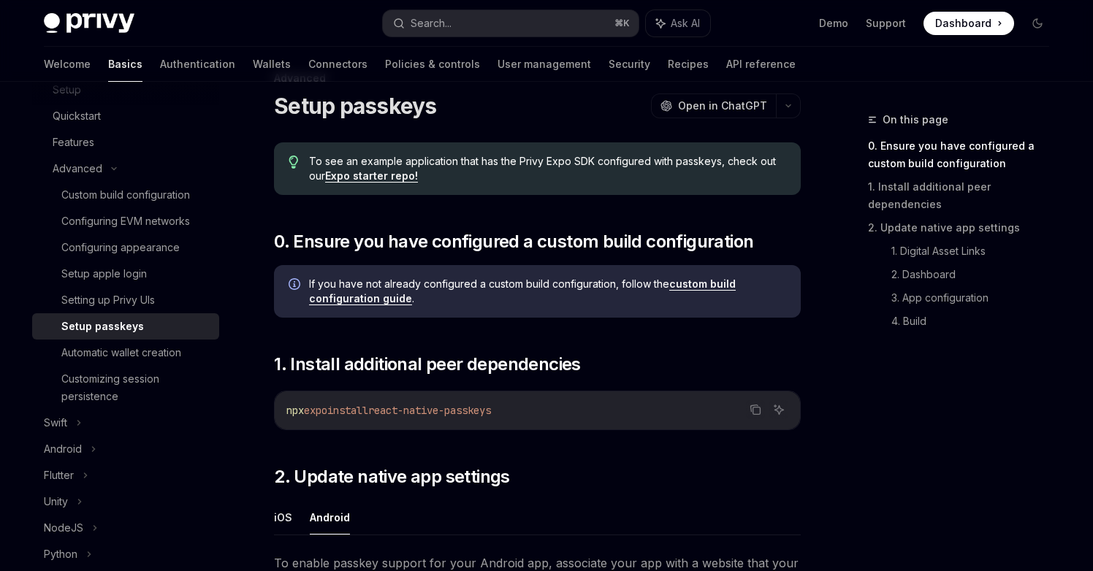
scroll to position [47, 0]
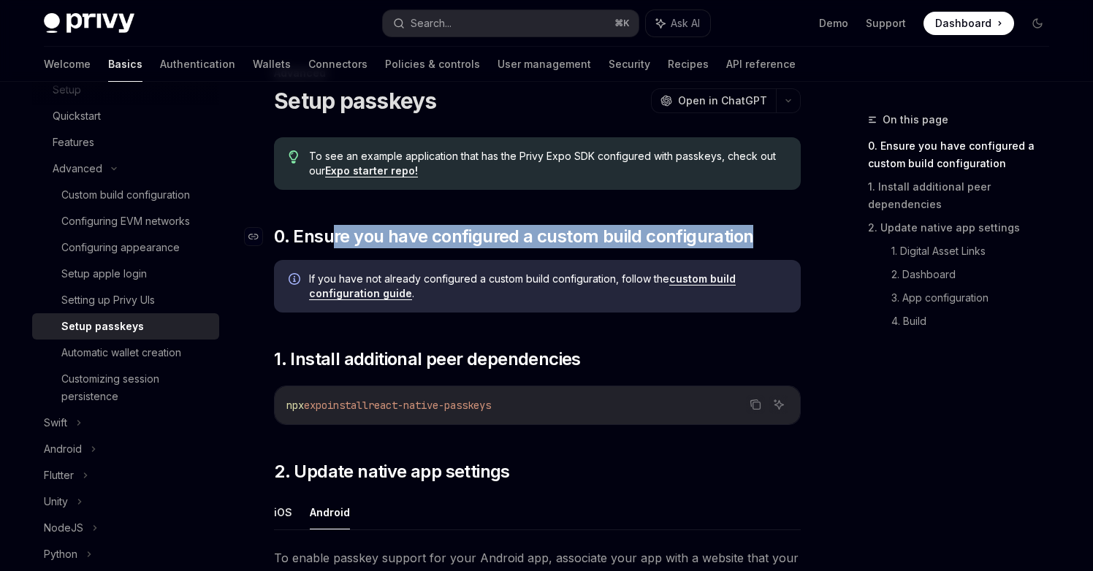
drag, startPoint x: 336, startPoint y: 231, endPoint x: 763, endPoint y: 240, distance: 427.5
click at [763, 240] on h2 "​ 0. Ensure you have configured a custom build configuration" at bounding box center [537, 236] width 527 height 23
click at [398, 297] on link "custom build configuration guide" at bounding box center [522, 286] width 427 height 28
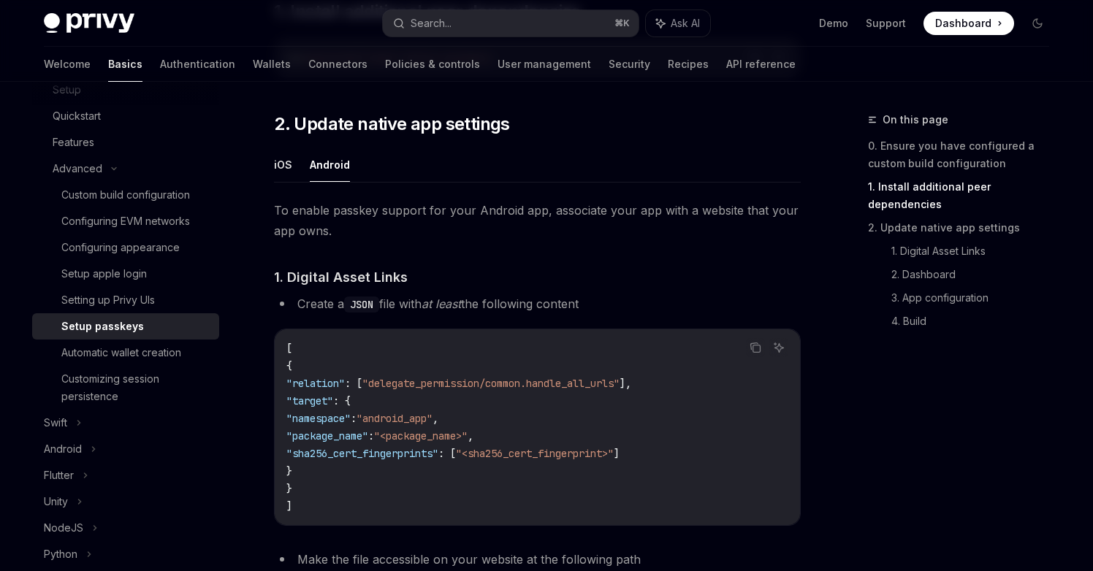
scroll to position [399, 0]
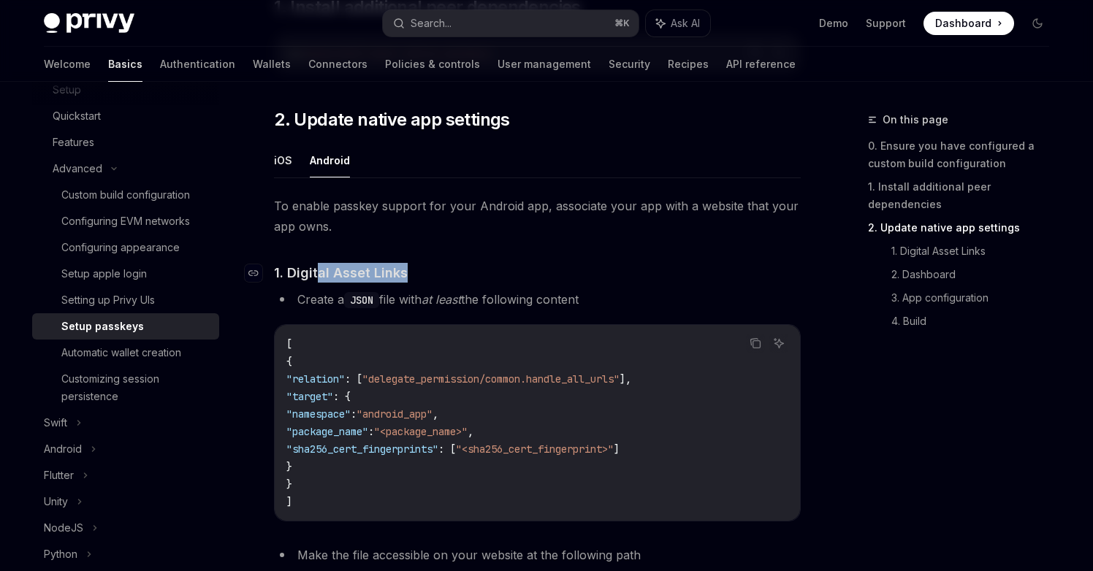
drag, startPoint x: 316, startPoint y: 281, endPoint x: 413, endPoint y: 281, distance: 97.2
click at [413, 281] on h4 "​ 1. Digital Asset Links" at bounding box center [537, 273] width 527 height 20
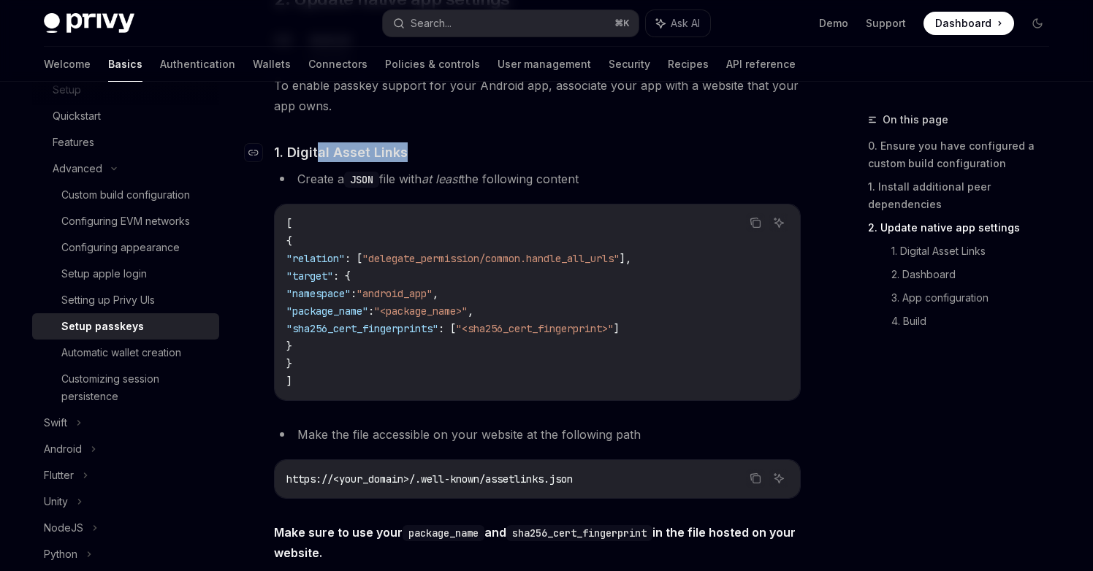
scroll to position [554, 0]
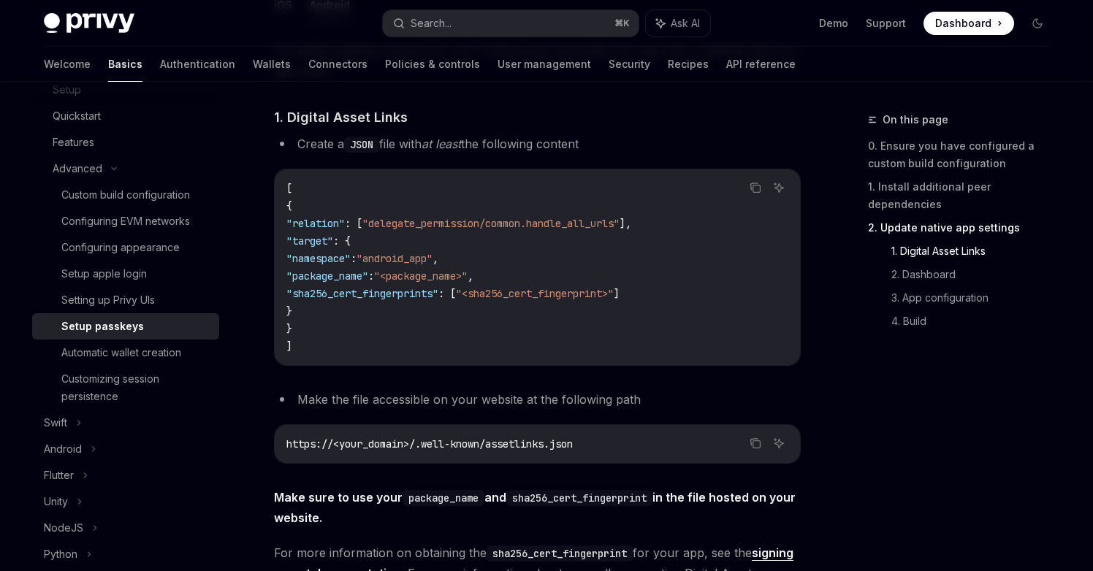
click at [314, 145] on li "Create a JSON file with at least the following content" at bounding box center [537, 144] width 527 height 20
drag, startPoint x: 451, startPoint y: 145, endPoint x: 611, endPoint y: 146, distance: 159.3
click at [611, 146] on li "Create a JSON file with at least the following content" at bounding box center [537, 144] width 527 height 20
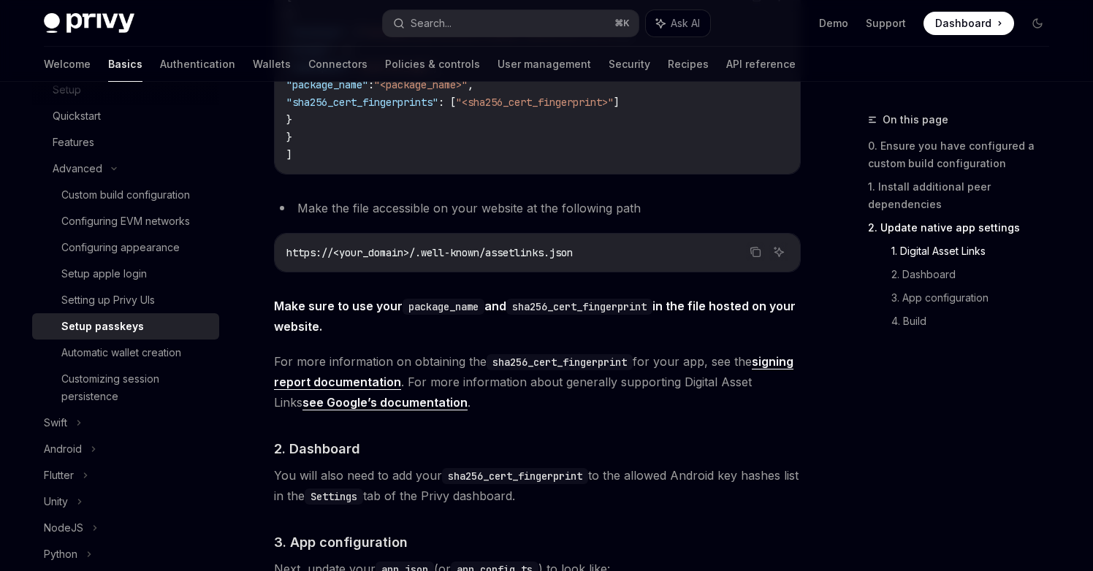
scroll to position [761, 0]
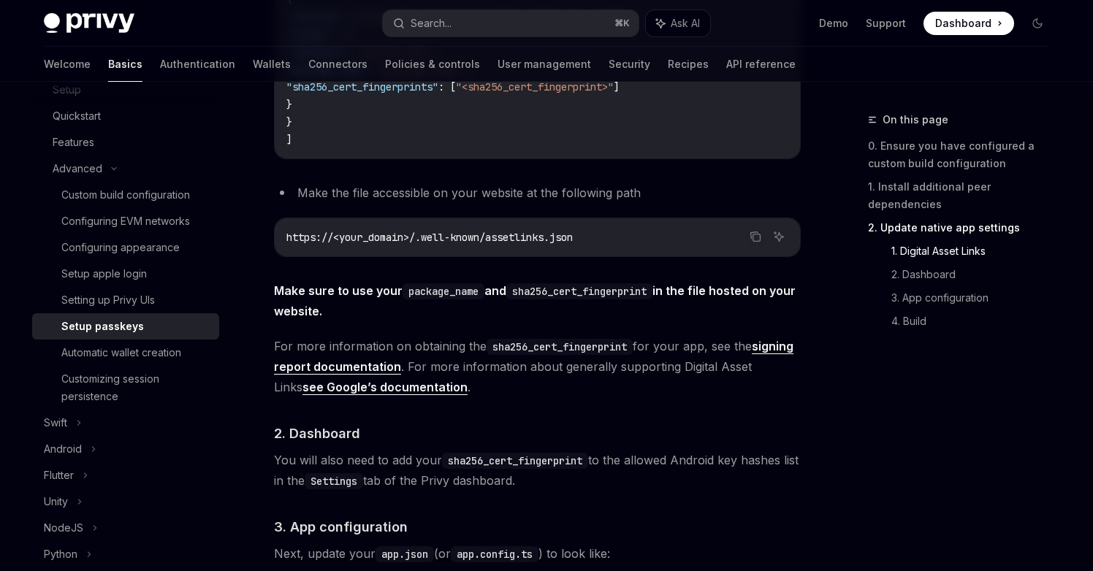
click at [595, 245] on code "https://<your_domain>/.well-known/assetlinks.json" at bounding box center [537, 238] width 502 height 18
click at [354, 310] on span "Make sure to use your package_name and sha256_cert_fingerprint in the file host…" at bounding box center [537, 301] width 527 height 41
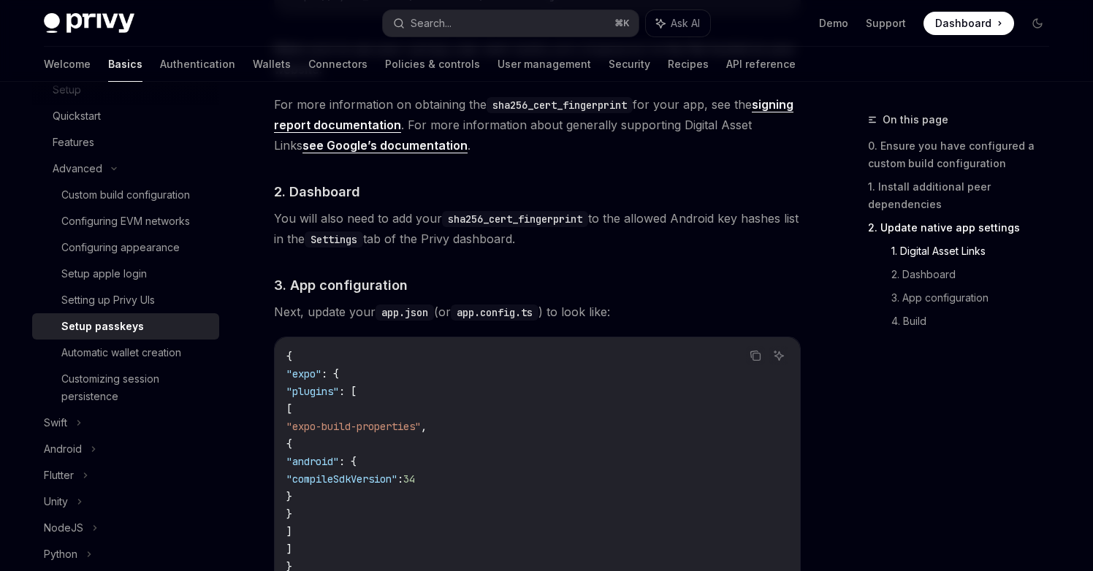
scroll to position [1006, 0]
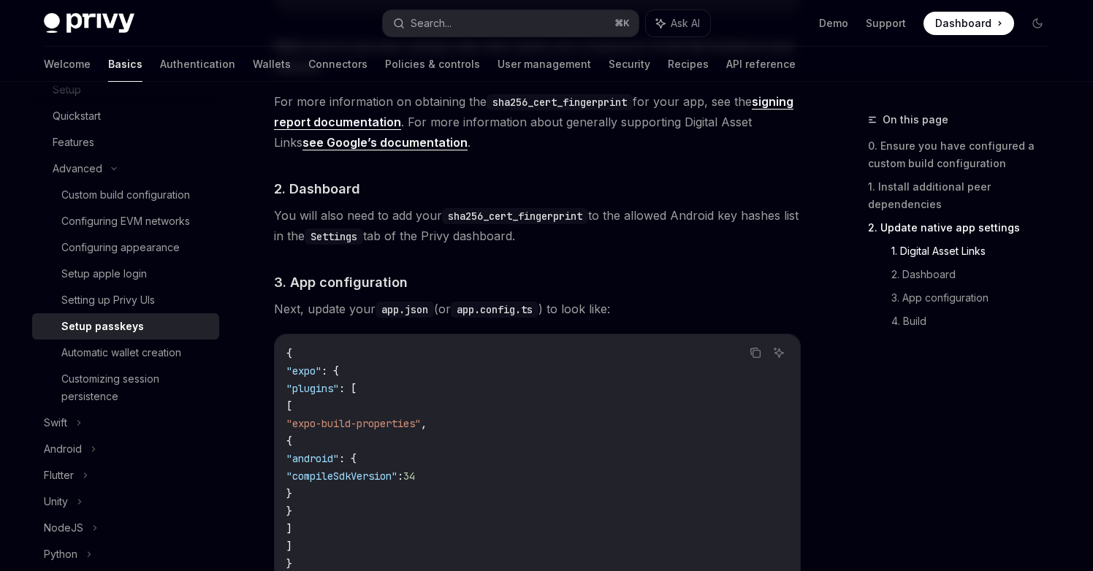
drag, startPoint x: 278, startPoint y: 218, endPoint x: 446, endPoint y: 223, distance: 168.1
click at [448, 223] on span "You will also need to add your sha256_cert_fingerprint to the allowed Android k…" at bounding box center [537, 225] width 527 height 41
click at [519, 217] on code "sha256_cert_fingerprint" at bounding box center [515, 216] width 146 height 16
drag, startPoint x: 607, startPoint y: 217, endPoint x: 332, endPoint y: 237, distance: 276.1
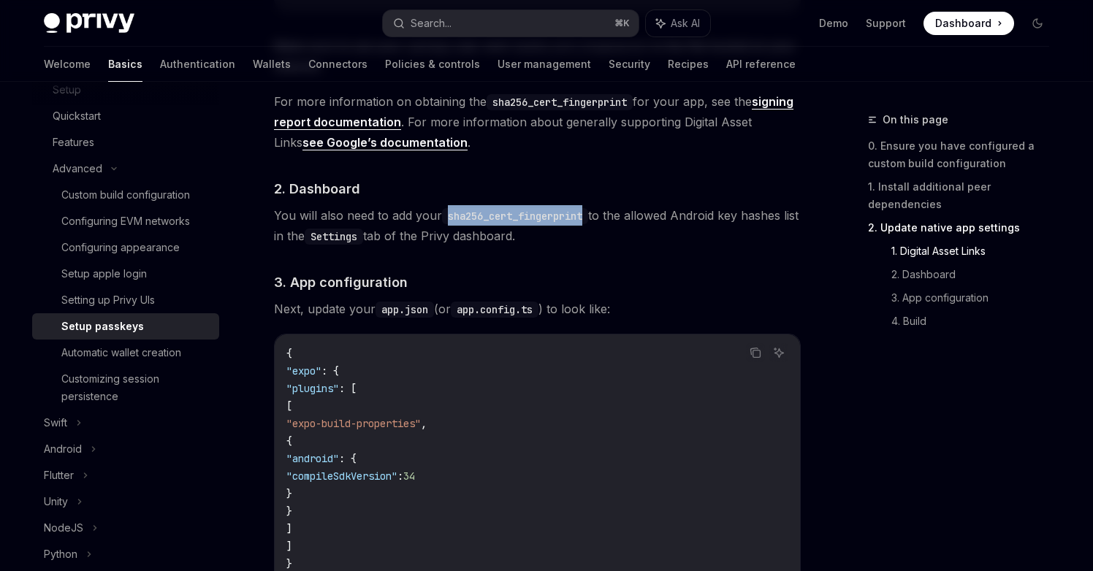
click at [332, 237] on span "You will also need to add your sha256_cert_fingerprint to the allowed Android k…" at bounding box center [537, 225] width 527 height 41
click at [354, 237] on code "Settings" at bounding box center [334, 237] width 58 height 16
click at [392, 238] on span "You will also need to add your sha256_cert_fingerprint to the allowed Android k…" at bounding box center [537, 225] width 527 height 41
drag, startPoint x: 446, startPoint y: 238, endPoint x: 588, endPoint y: 234, distance: 142.5
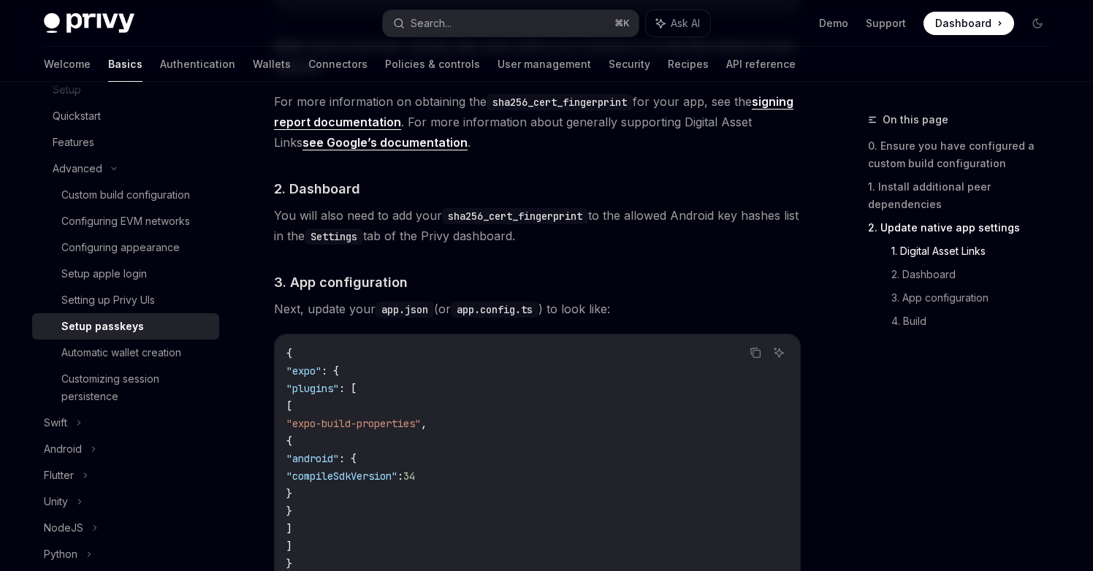
click at [584, 234] on span "You will also need to add your sha256_cert_fingerprint to the allowed Android k…" at bounding box center [537, 225] width 527 height 41
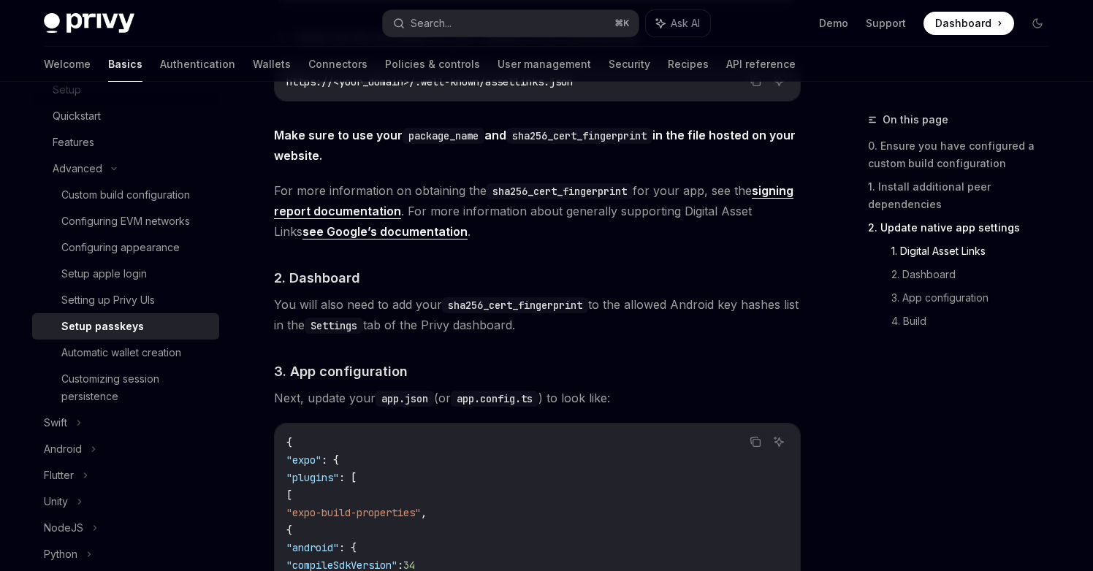
scroll to position [906, 0]
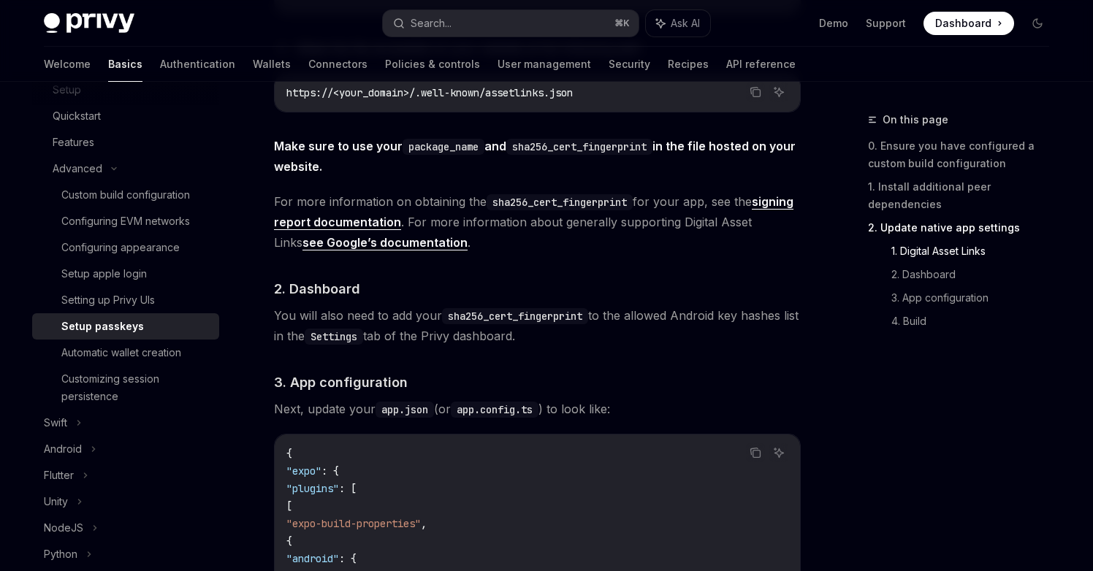
click at [539, 314] on code "sha256_cert_fingerprint" at bounding box center [515, 316] width 146 height 16
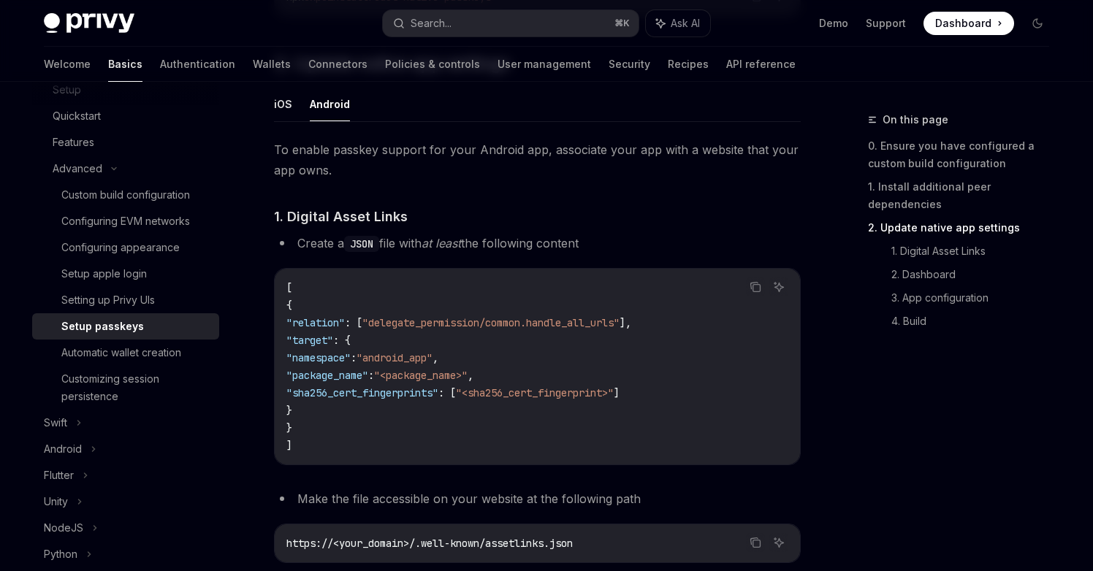
scroll to position [454, 0]
click at [573, 392] on span ""<sha256_cert_fingerprint>"" at bounding box center [535, 393] width 158 height 13
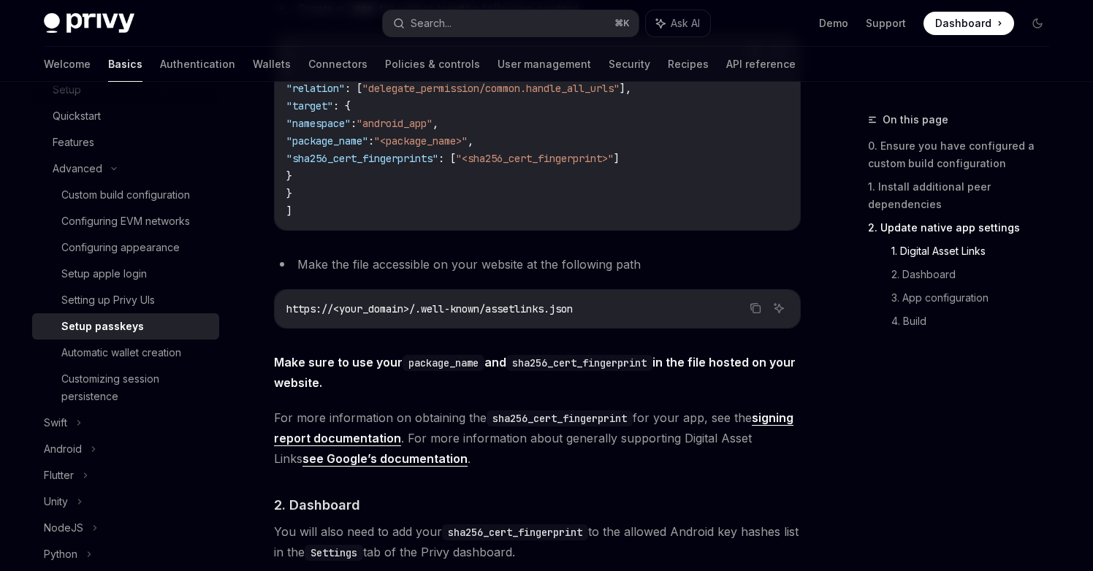
scroll to position [668, 0]
